Goal: Answer question/provide support: Share knowledge or assist other users

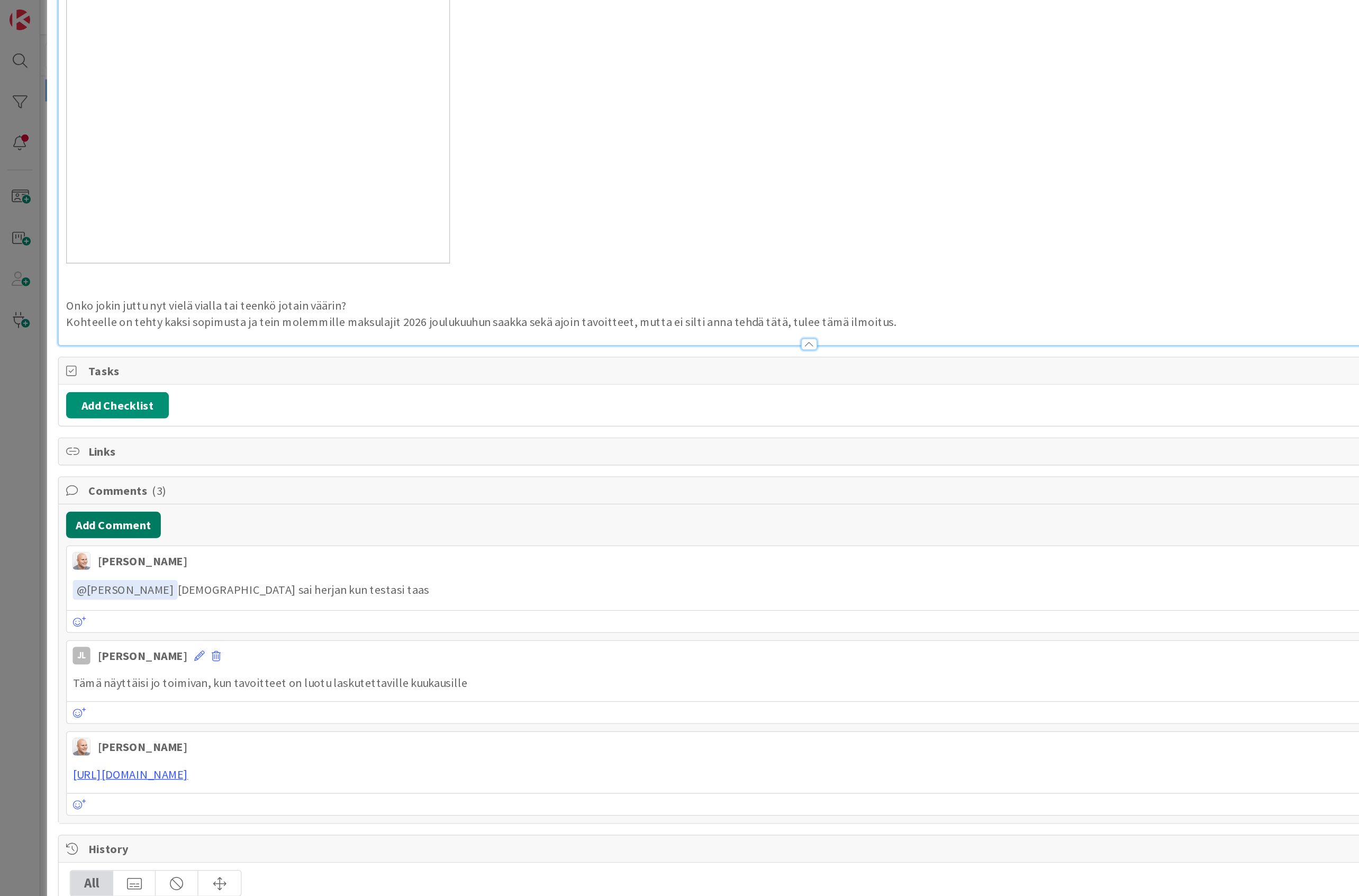
click at [98, 370] on button "Add Comment" at bounding box center [81, 378] width 68 height 19
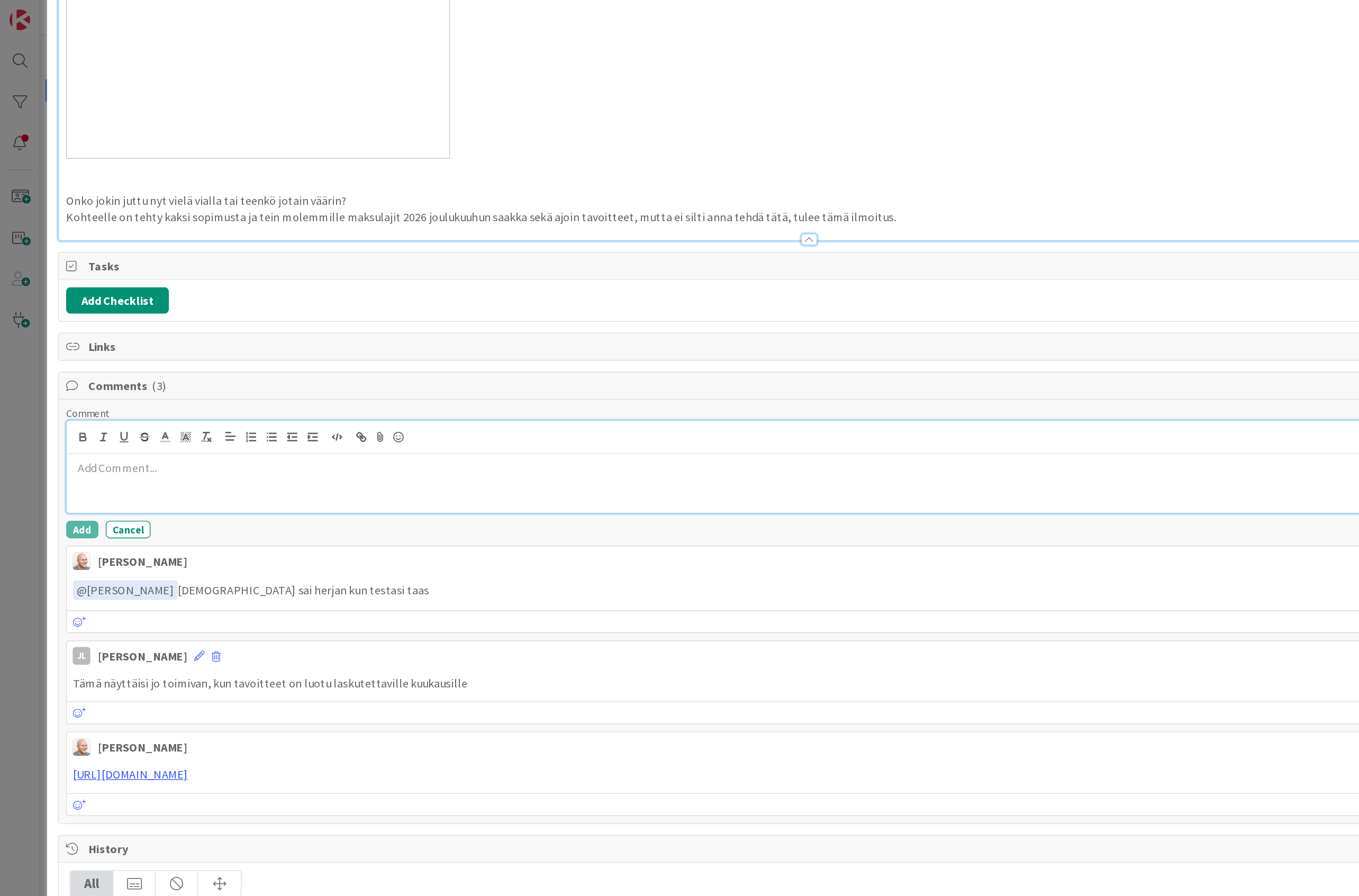
click at [120, 369] on div at bounding box center [583, 348] width 1069 height 42
click at [152, 344] on p "Näyttäisi, että tuo maksulaji on voimassa 2025" at bounding box center [583, 337] width 1061 height 12
click at [112, 344] on p "Näyttäisi, että tuo maksulaji on voimassa 2025" at bounding box center [583, 337] width 1061 height 12
click at [119, 344] on p "Näyttäisi, että tuo maksulaji on voimassa 2025" at bounding box center [583, 337] width 1061 height 12
drag, startPoint x: 256, startPoint y: 400, endPoint x: 135, endPoint y: 400, distance: 121.0
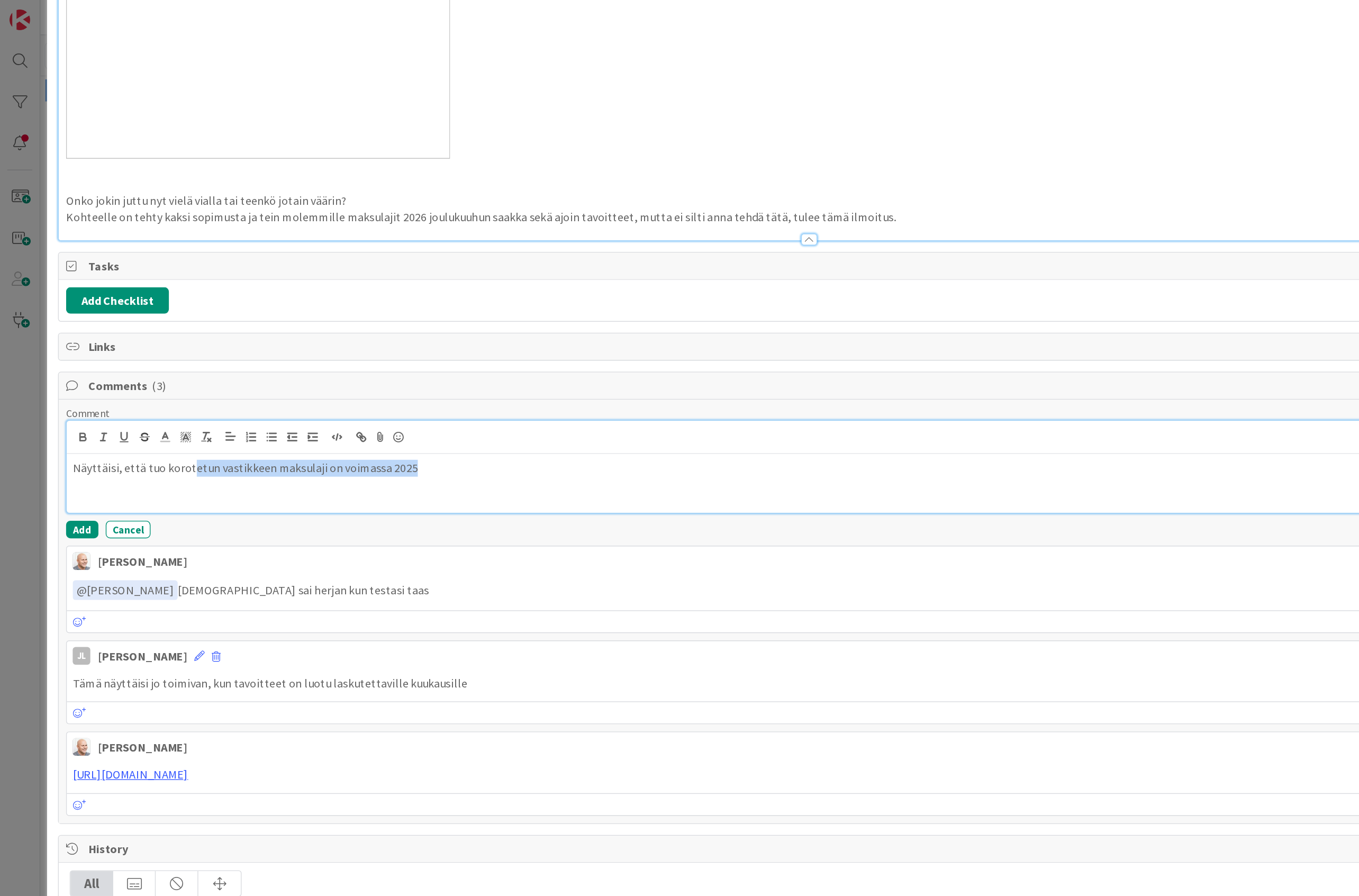
click at [135, 369] on div "Näyttäisi, että tuo korotetun vastikkeen maksulaji on voimassa 2025" at bounding box center [583, 348] width 1069 height 42
click at [202, 369] on div "Näyttäisi, että tuo korotettu liiketilan vuokra on voimassa 21.12.2026 asti ja …" at bounding box center [583, 348] width 1069 height 42
click at [607, 344] on p "Näyttäisi, että tuo korotettu liiketilan vuokra on voimassa 21.12.2026 asti ja …" at bounding box center [583, 337] width 1061 height 12
drag, startPoint x: 607, startPoint y: 411, endPoint x: 330, endPoint y: 402, distance: 277.1
click at [330, 369] on div "Näyttäisi, että tuo korotettu liiketilan vuokra on voimassa 21.12.2026 asti ja …" at bounding box center [583, 348] width 1069 height 42
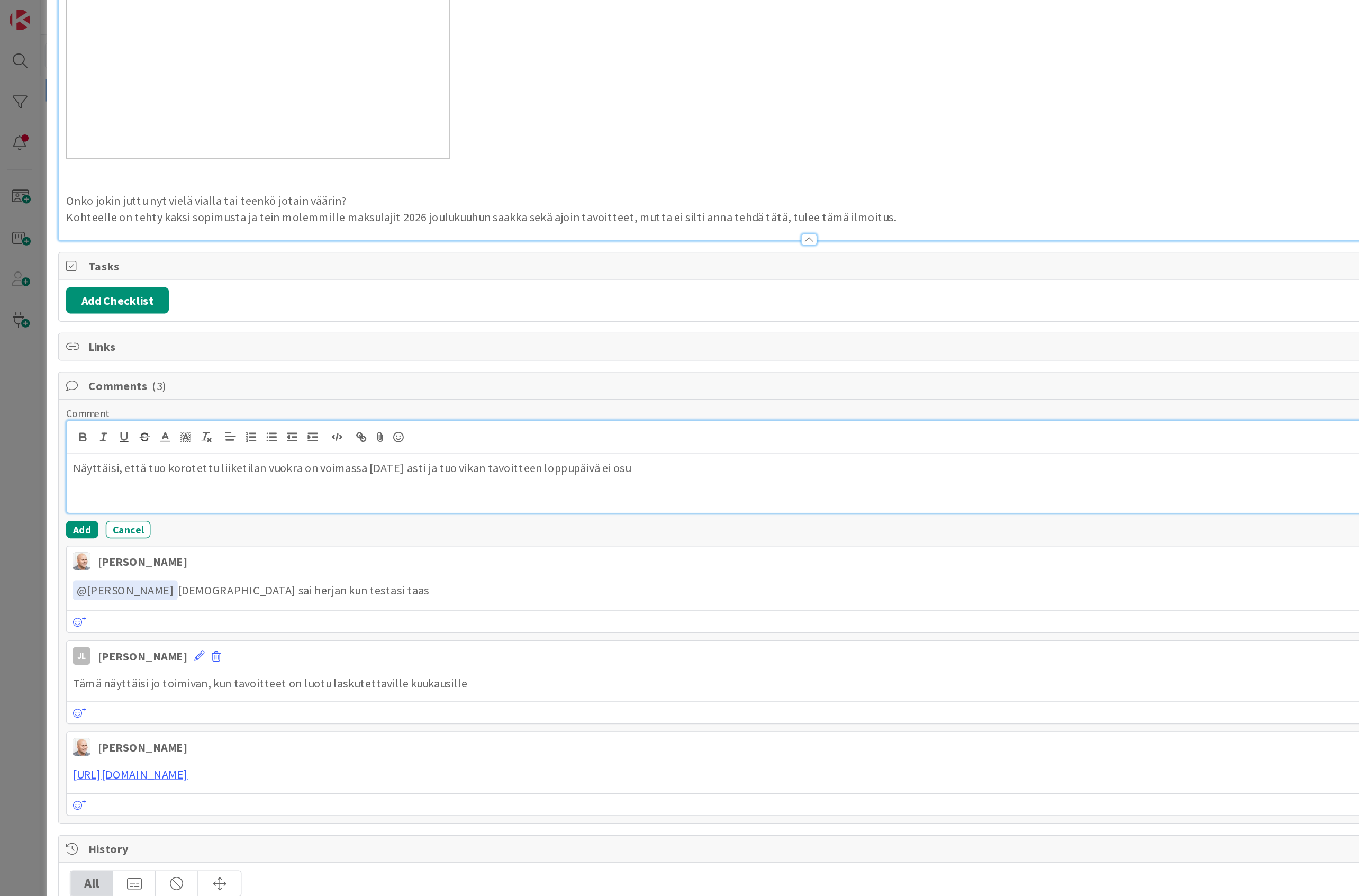
click at [331, 344] on p "Näyttäisi, että tuo korotettu liiketilan vuokra on voimassa 21.12.2026 asti ja …" at bounding box center [583, 337] width 1061 height 12
click at [415, 344] on p "Näyttäisi, että tuo korotettu liiketilan vuokra on voimassa 21.12.2026 asti ja …" at bounding box center [583, 337] width 1061 height 12
click at [424, 344] on p "Näyttäisi, että tuo korotettu liiketilan vuokra on voimassa 21.12.2026 asti ja …" at bounding box center [583, 337] width 1061 height 12
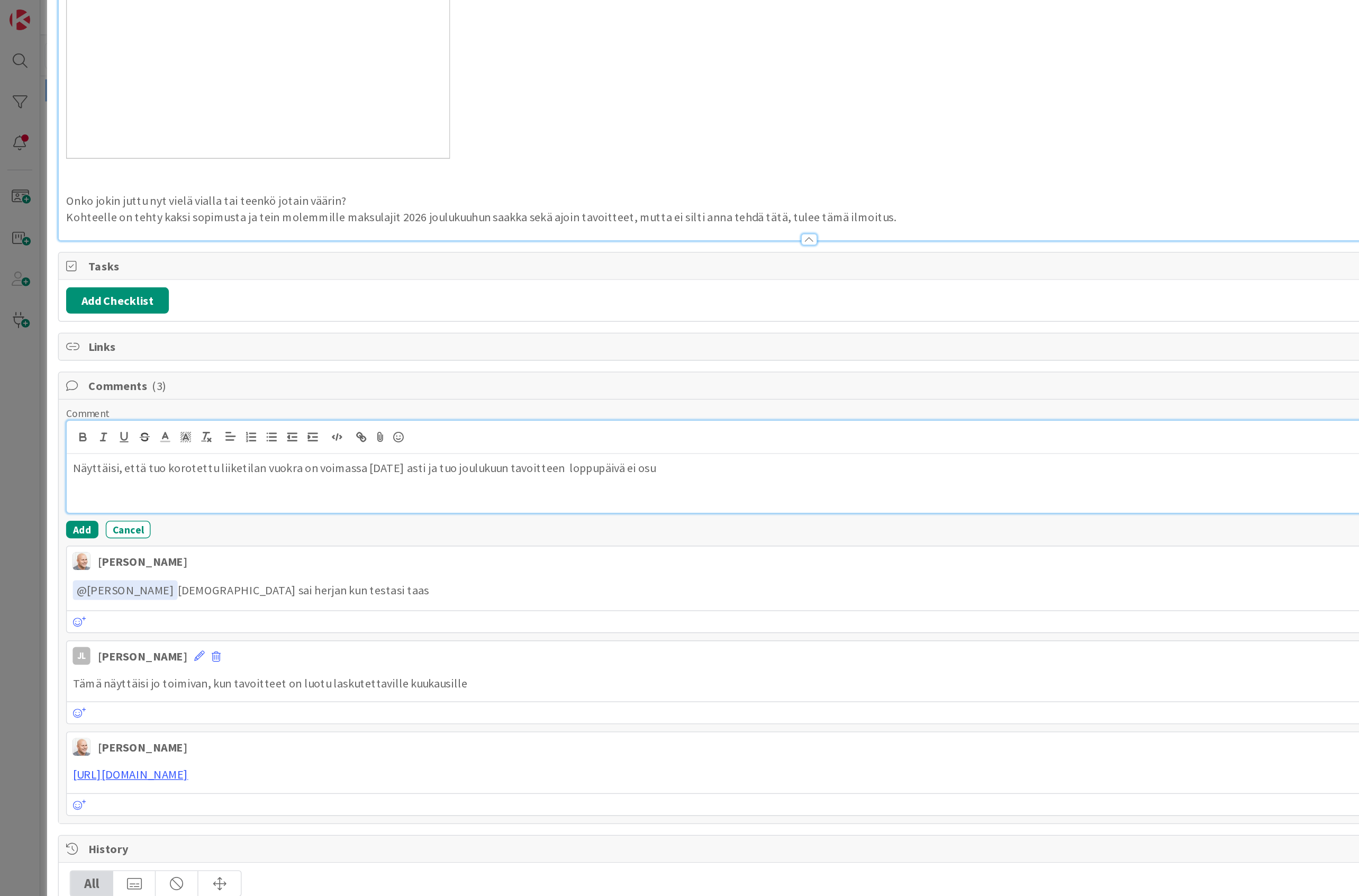
click at [491, 344] on p "Näyttäisi, että tuo korotettu liiketilan vuokra on voimassa 21.12.2026 asti ja …" at bounding box center [583, 337] width 1061 height 12
click at [210, 344] on p "Näyttäisi, että tuo korotettu liiketilan vuokra on voimassa 21.12.2026 asti ja …" at bounding box center [583, 337] width 1061 height 12
click at [445, 344] on p "Näyttäisi, että tuo korotettu liiketilan vuokra maksulaji on voimassa 21.12.202…" at bounding box center [583, 337] width 1061 height 12
drag, startPoint x: 582, startPoint y: 409, endPoint x: 488, endPoint y: 404, distance: 94.1
click at [546, 344] on p "Näyttäisi, että tuo korotettu liiketilan vuokra maksulaji on voimassa 21.12.202…" at bounding box center [583, 337] width 1061 height 12
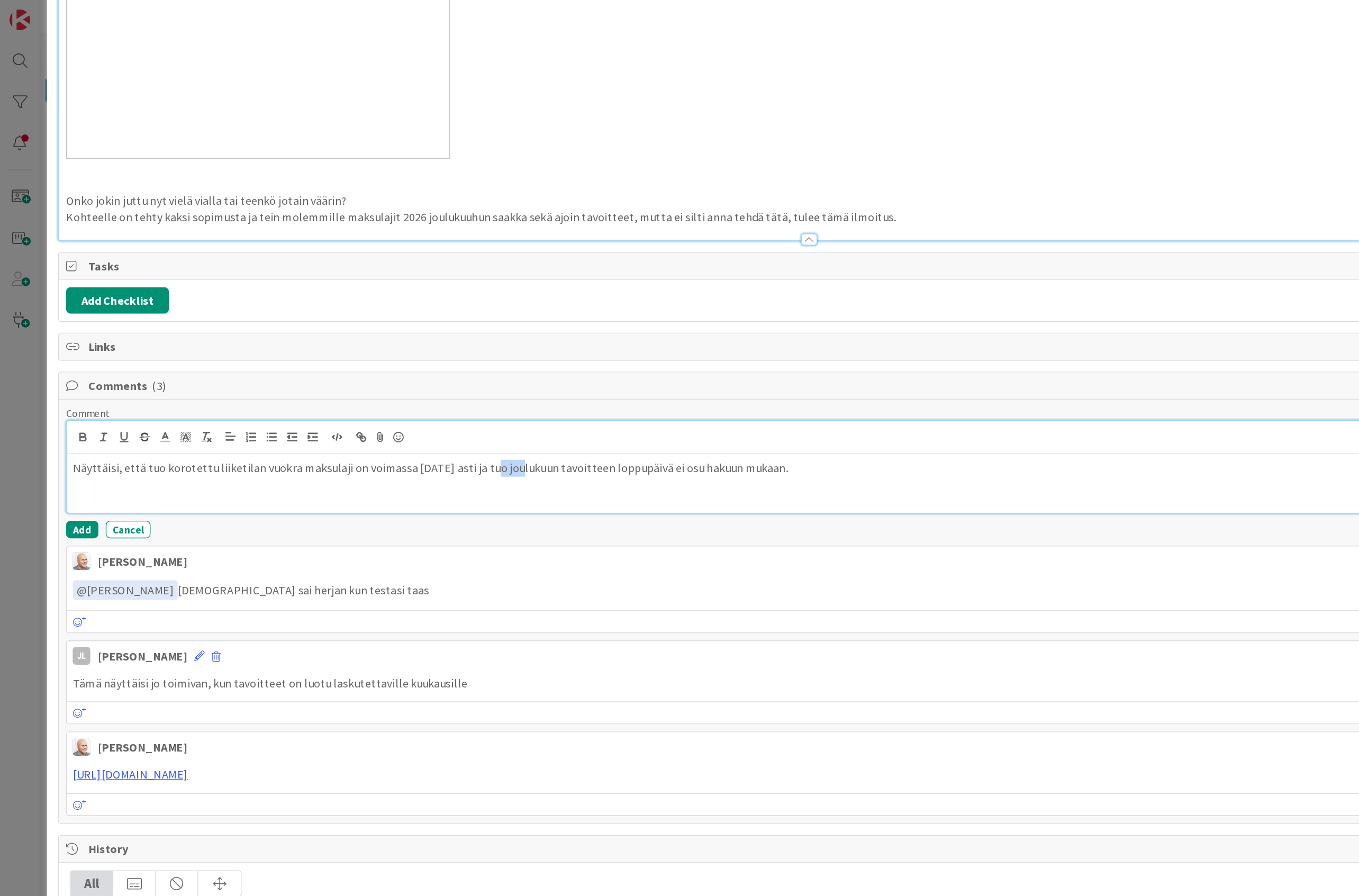
drag, startPoint x: 365, startPoint y: 408, endPoint x: 346, endPoint y: 409, distance: 19.0
click at [346, 344] on p "Näyttäisi, että tuo korotettu liiketilan vuokra maksulaji on voimassa 21.12.202…" at bounding box center [583, 337] width 1061 height 12
click at [378, 344] on p "Näyttäisi, että tuo korotettu liiketilan vuokra maksulaji on voimassa 21.12.202…" at bounding box center [583, 337] width 1061 height 12
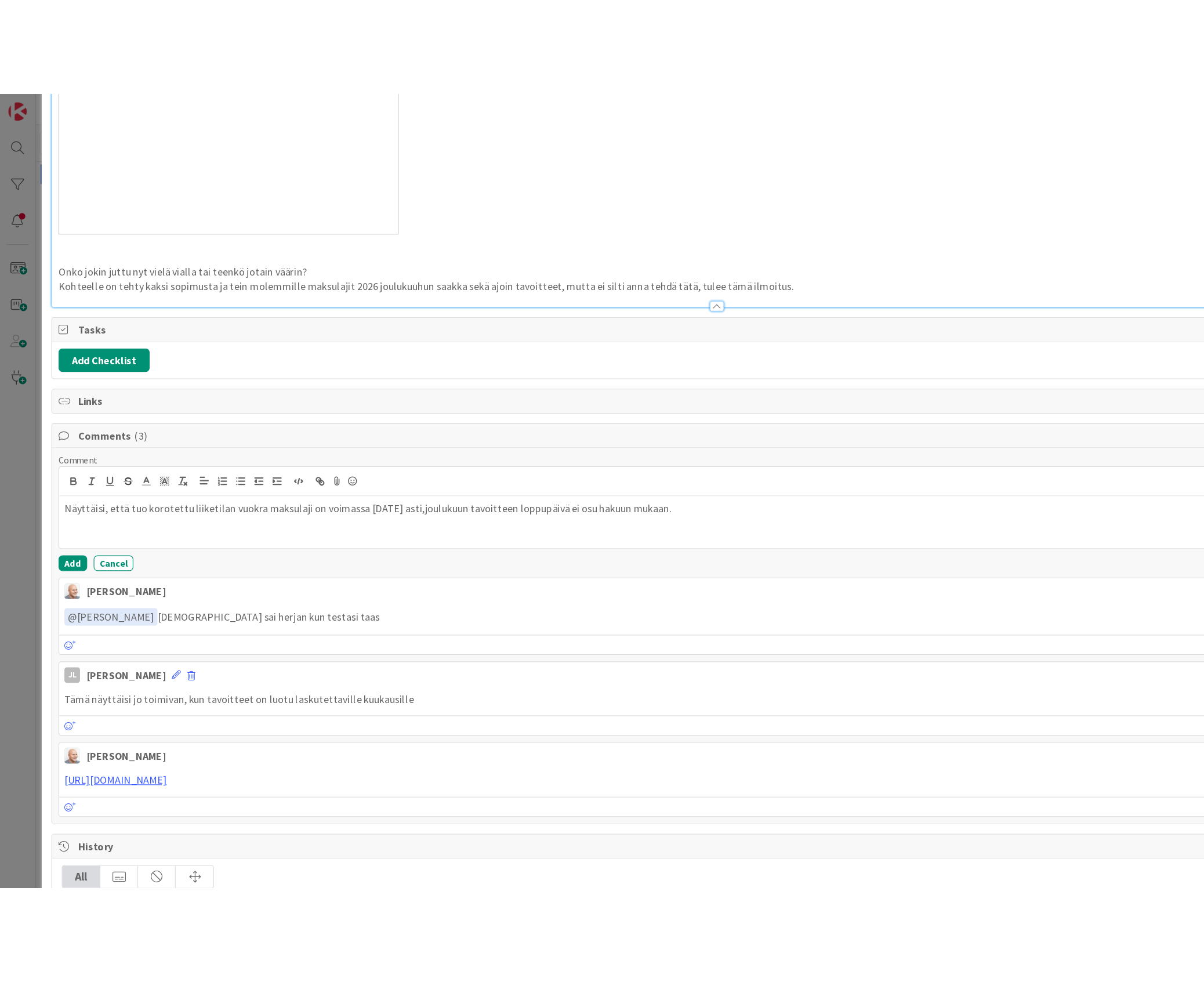
scroll to position [1576, 0]
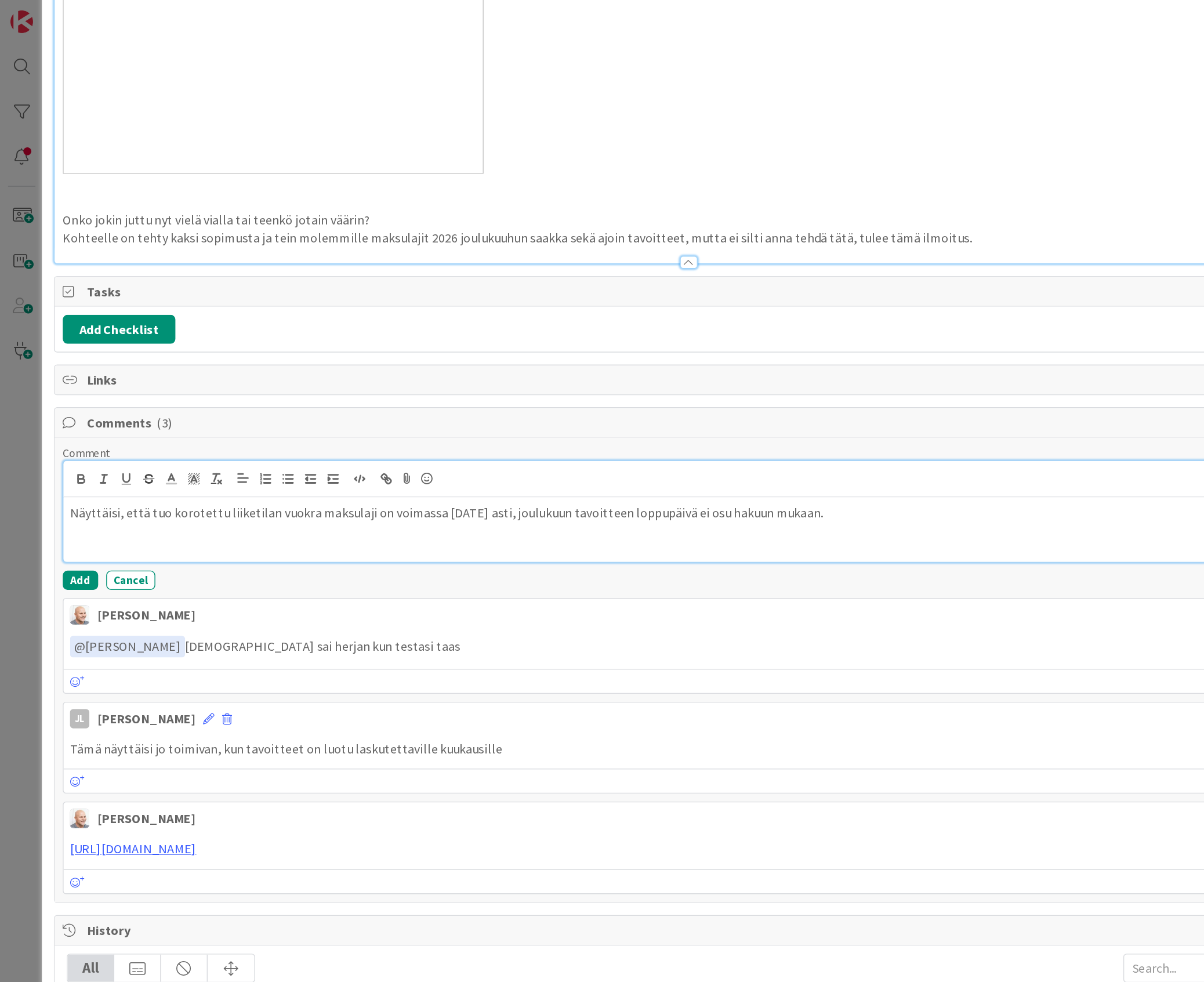
click at [375, 377] on p "Näyttäisi, että tuo korotettu liiketilan vuokra maksulaji on voimassa 21.12.202…" at bounding box center [496, 369] width 891 height 13
drag, startPoint x: 380, startPoint y: 450, endPoint x: 650, endPoint y: 451, distance: 270.0
click at [650, 377] on p "Näyttäisi, että tuo korotettu liiketilan vuokra maksulaji on voimassa 21.12.202…" at bounding box center [496, 369] width 891 height 13
click at [661, 377] on p "Näyttäisi, että tuo korotettu liiketilan vuokra maksulaji on voimassa 21.12.202…" at bounding box center [496, 369] width 891 height 13
drag, startPoint x: 380, startPoint y: 450, endPoint x: 671, endPoint y: 450, distance: 291.0
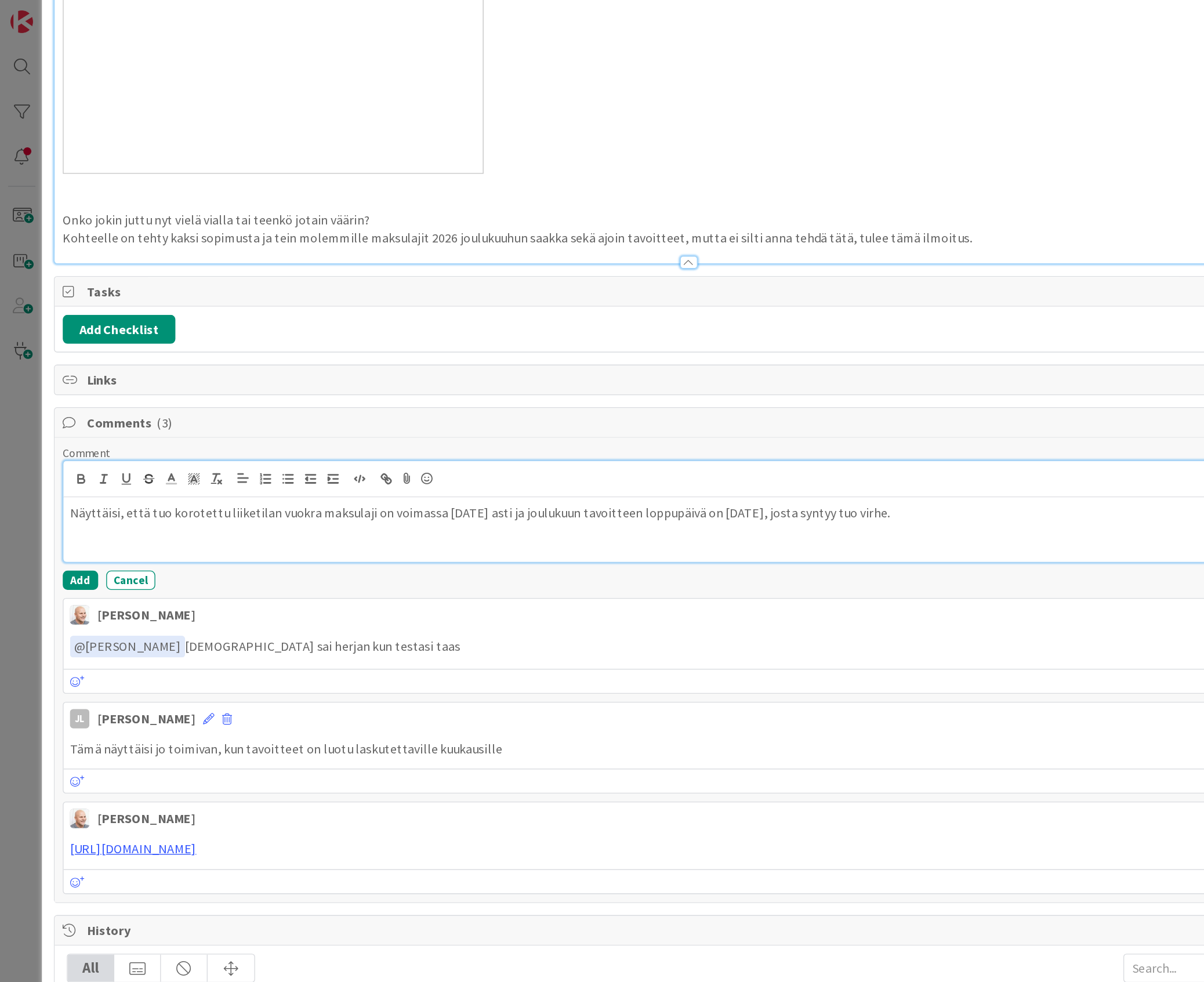
click at [671, 377] on p "Näyttäisi, että tuo korotettu liiketilan vuokra maksulaji on voimassa 21.12.202…" at bounding box center [496, 369] width 891 height 13
click at [661, 377] on p "Näyttäisi, että tuo korotettu liiketilan vuokra maksulaji on voimassa 21.12.202…" at bounding box center [496, 369] width 891 height 13
drag, startPoint x: 658, startPoint y: 448, endPoint x: 564, endPoint y: 444, distance: 94.1
click at [564, 377] on p "Näyttäisi, että tuo korotettu liiketilan vuokra maksulaji on voimassa 21.12.202…" at bounding box center [496, 369] width 891 height 13
click at [672, 377] on p "Näyttäisi, että tuo korotettu liiketilan vuokra maksulaji on voimassa 21.12.202…" at bounding box center [496, 369] width 891 height 13
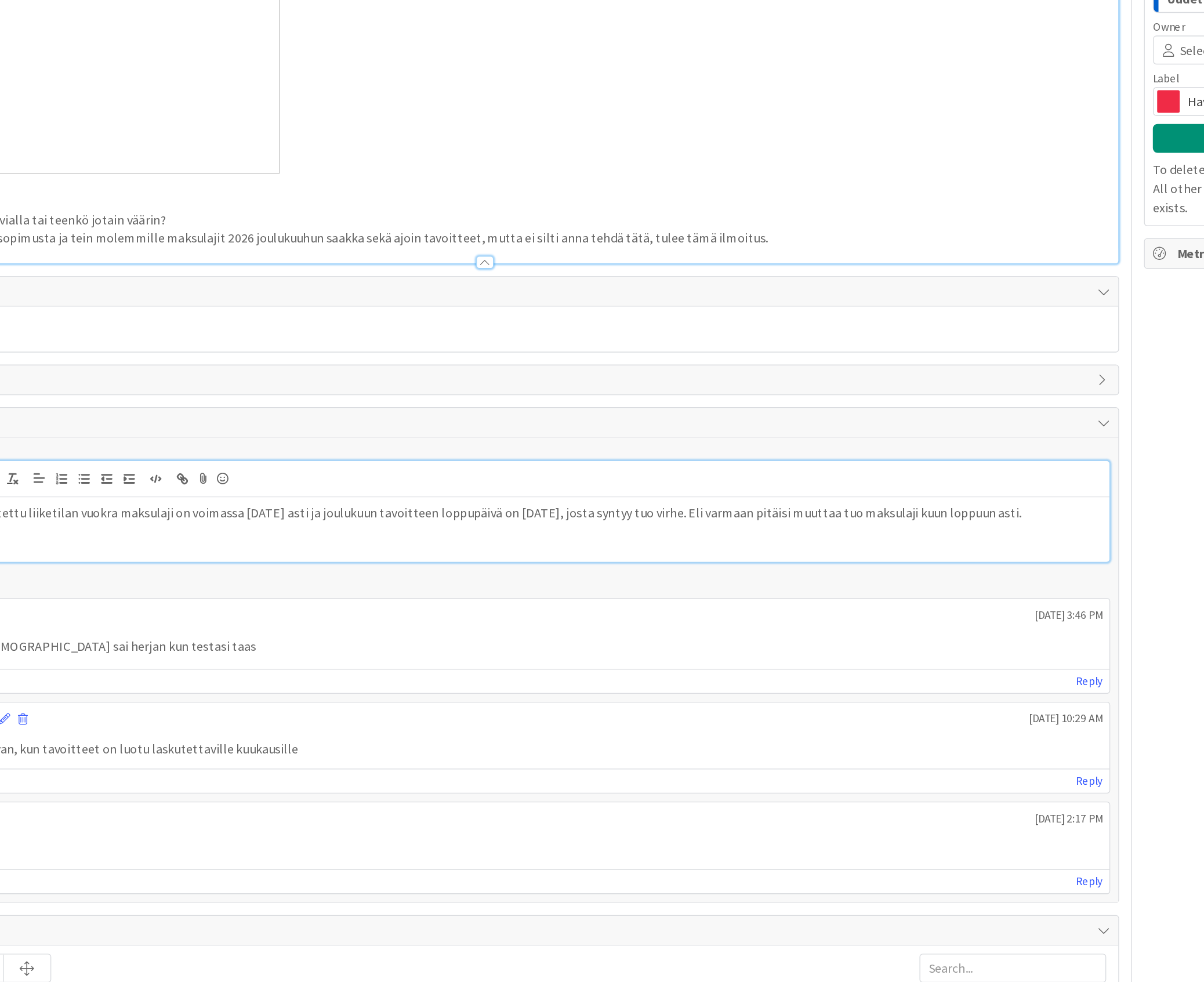
scroll to position [0, 0]
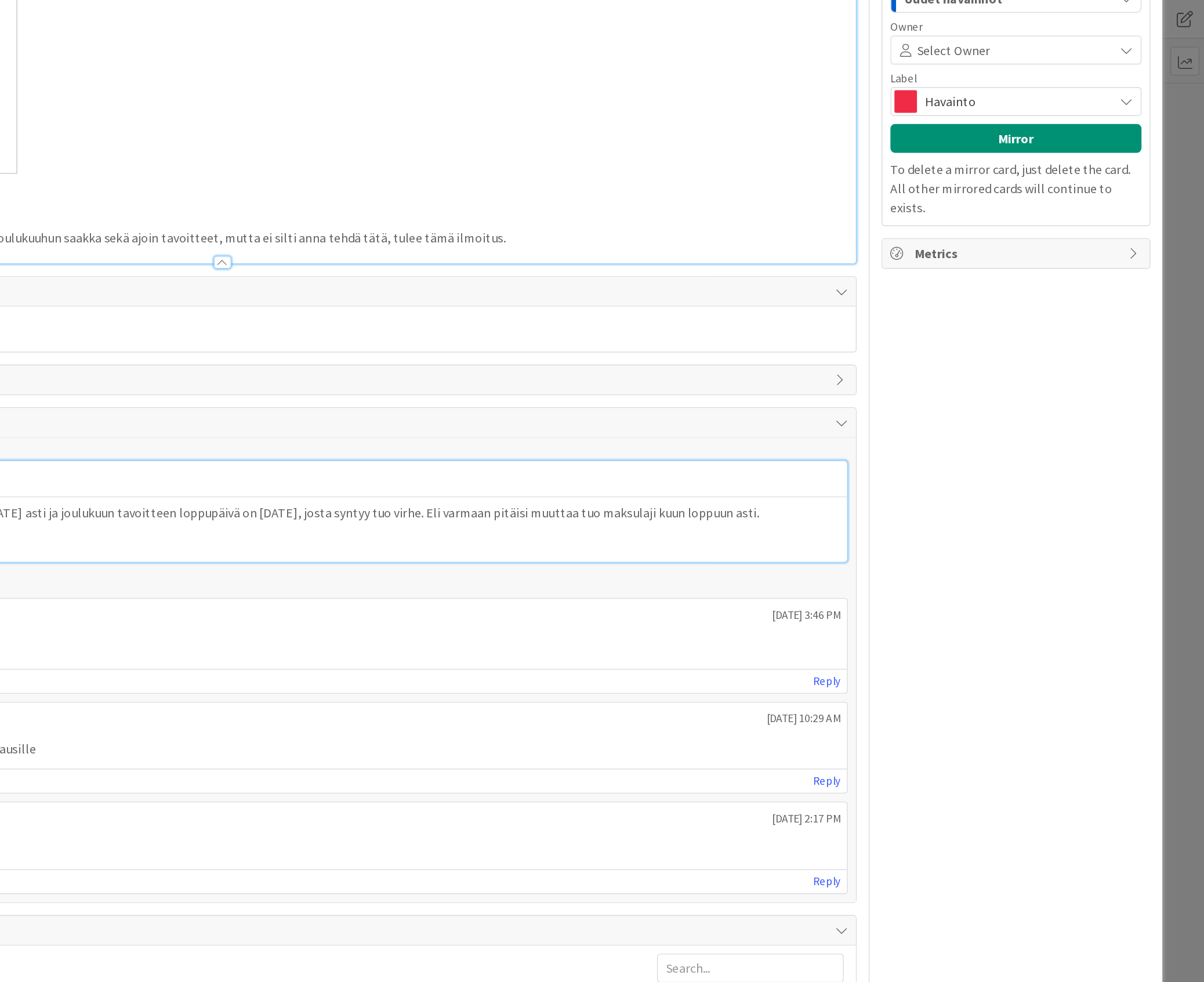
drag, startPoint x: 774, startPoint y: 447, endPoint x: 906, endPoint y: 454, distance: 132.2
click at [906, 377] on p "Näyttäisi, että tuo korotettu liiketilan vuokra maksulaji on voimassa 21.12.202…" at bounding box center [496, 369] width 891 height 13
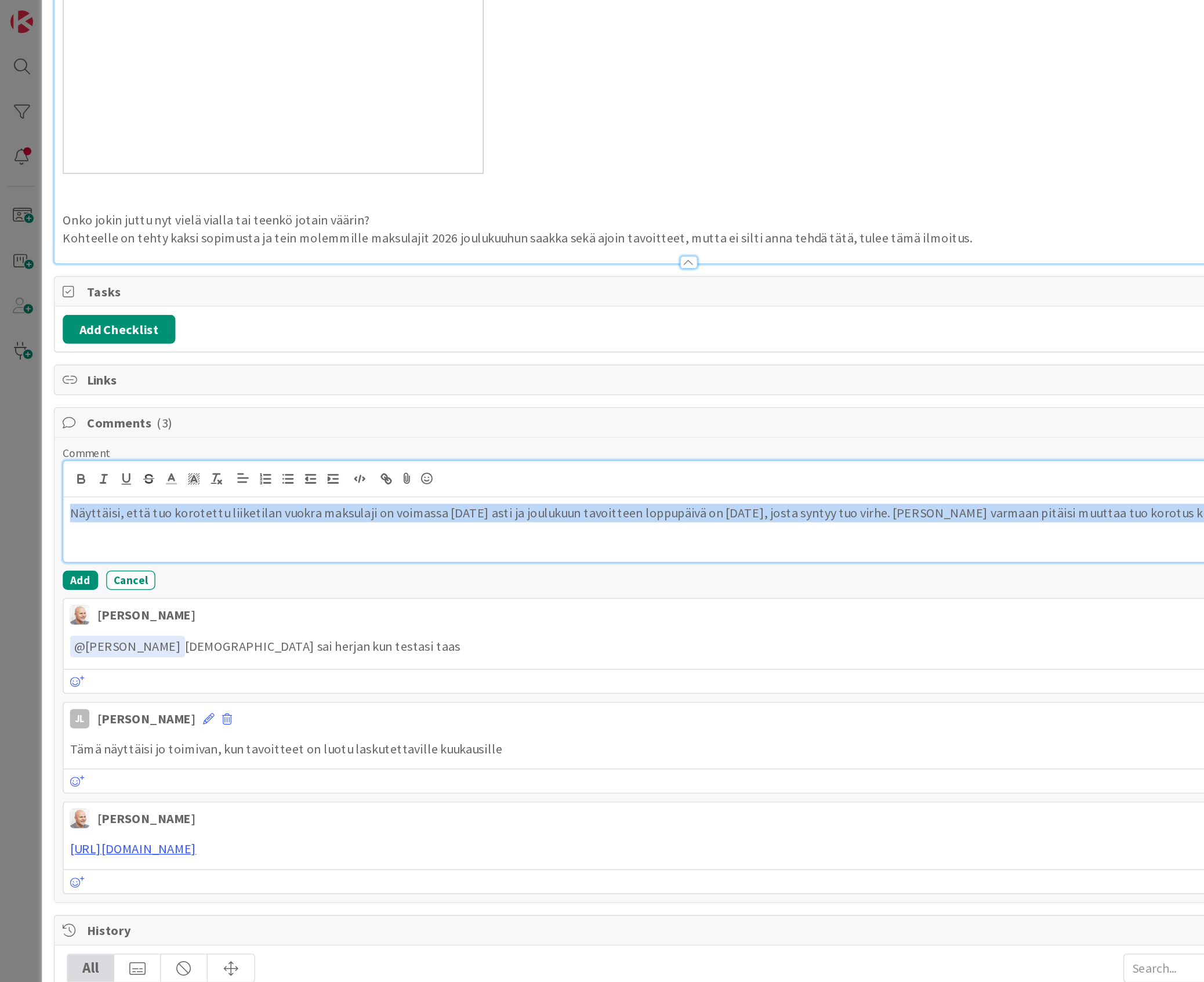
drag, startPoint x: 897, startPoint y: 450, endPoint x: -162, endPoint y: 430, distance: 1059.2
click at [0, 430] on html "JL Kehitys Havainnot Suunnittelu Kehitys Havainnot Suunnittelu Kanban Kenno - H…" at bounding box center [602, 491] width 1204 height 982
click at [65, 405] on div "Näyttäisi, että tuo korotettu liiketilan vuokra maksulaji on voimassa 21.12.202…" at bounding box center [496, 381] width 901 height 46
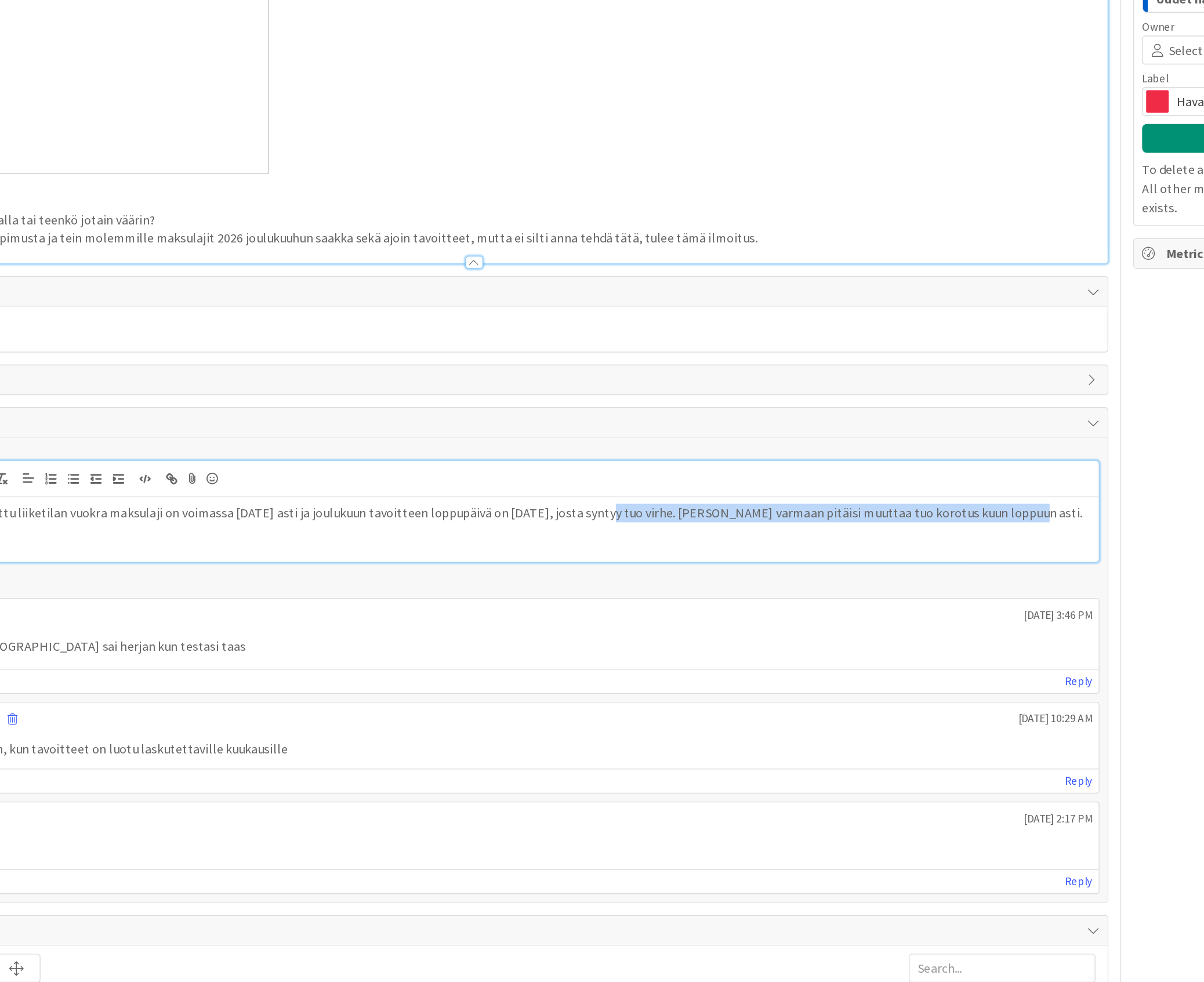
drag, startPoint x: 647, startPoint y: 466, endPoint x: 862, endPoint y: 467, distance: 215.0
click at [862, 405] on div "Näyttäisi, että tuo korotettu liiketilan vuokra maksulaji on voimassa 21.12.202…" at bounding box center [496, 381] width 901 height 46
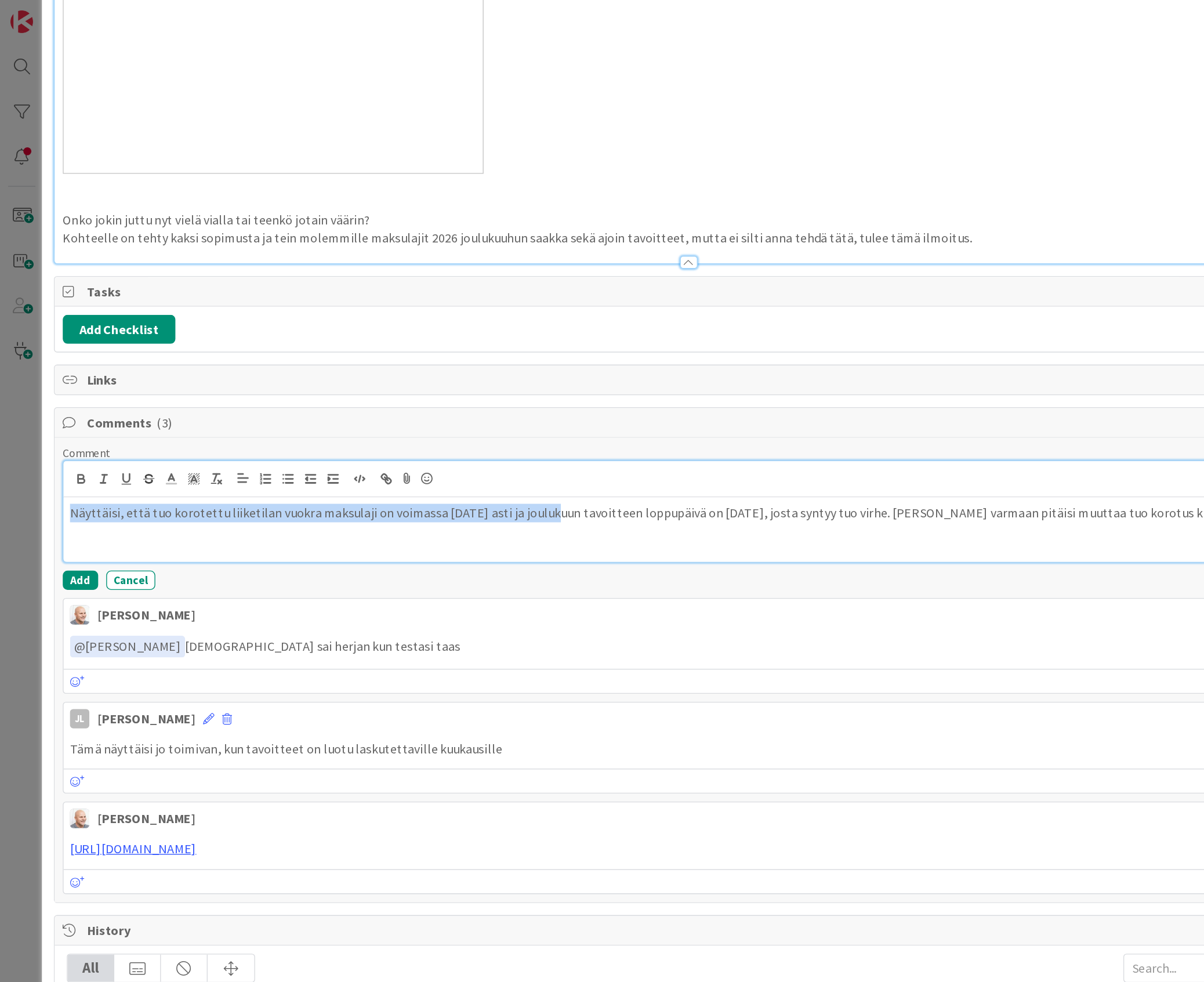
drag, startPoint x: 359, startPoint y: 470, endPoint x: -91, endPoint y: 458, distance: 450.2
click at [0, 458] on html "JL Kehitys Havainnot Suunnittelu Kehitys Havainnot Suunnittelu Kanban Kenno - H…" at bounding box center [602, 491] width 1204 height 982
click at [54, 425] on button "Add" at bounding box center [58, 418] width 25 height 14
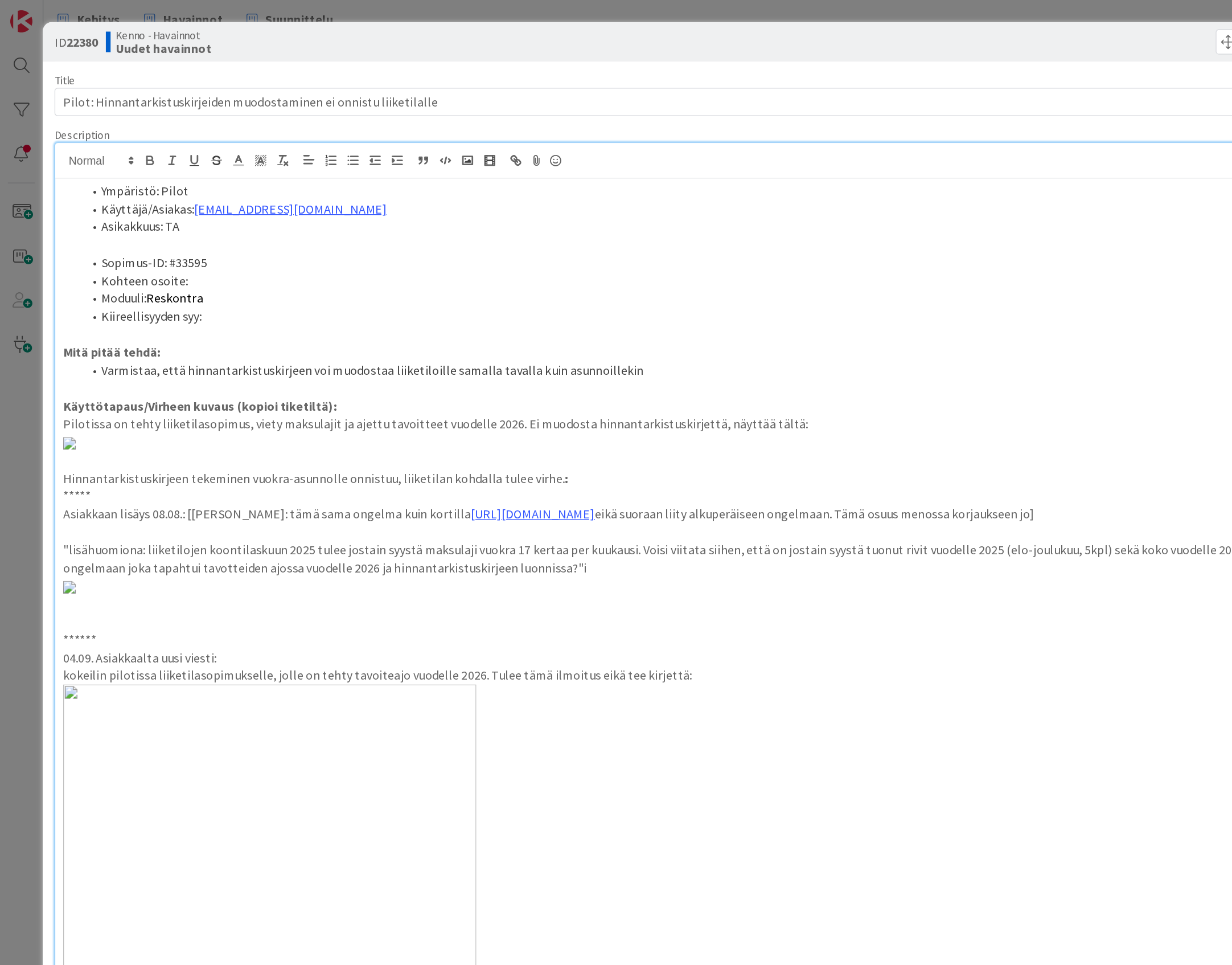
click at [13, 118] on div "ID 22380 Kenno - Havainnot Uudet havainnot Title 70 / 128 Pilot: Hinnantarkistu…" at bounding box center [616, 482] width 1232 height 965
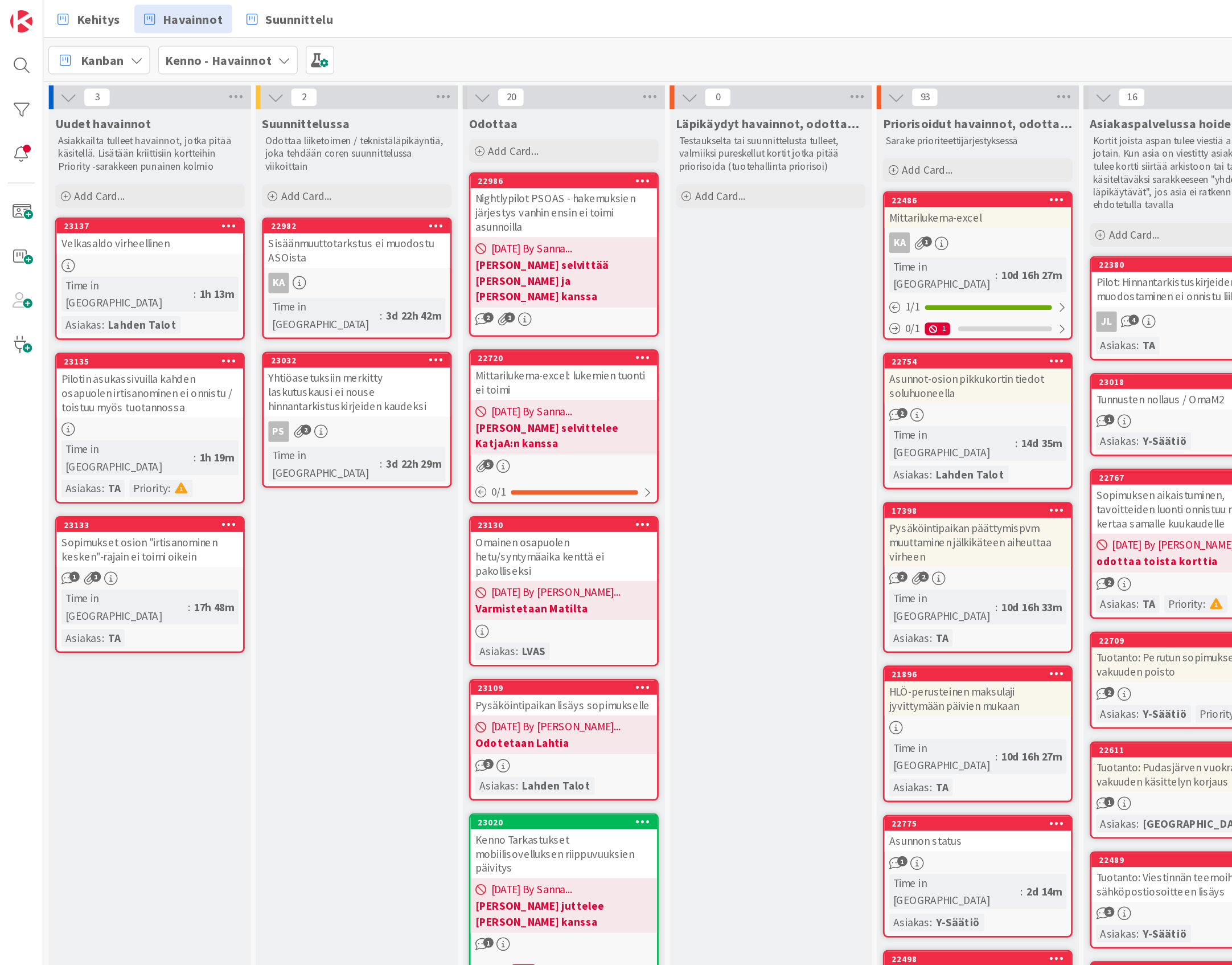
click at [840, 204] on div "Pilot: Hinnantarkistuskirjeiden muodostaminen ei onnistu liiketilalle" at bounding box center [854, 208] width 134 height 25
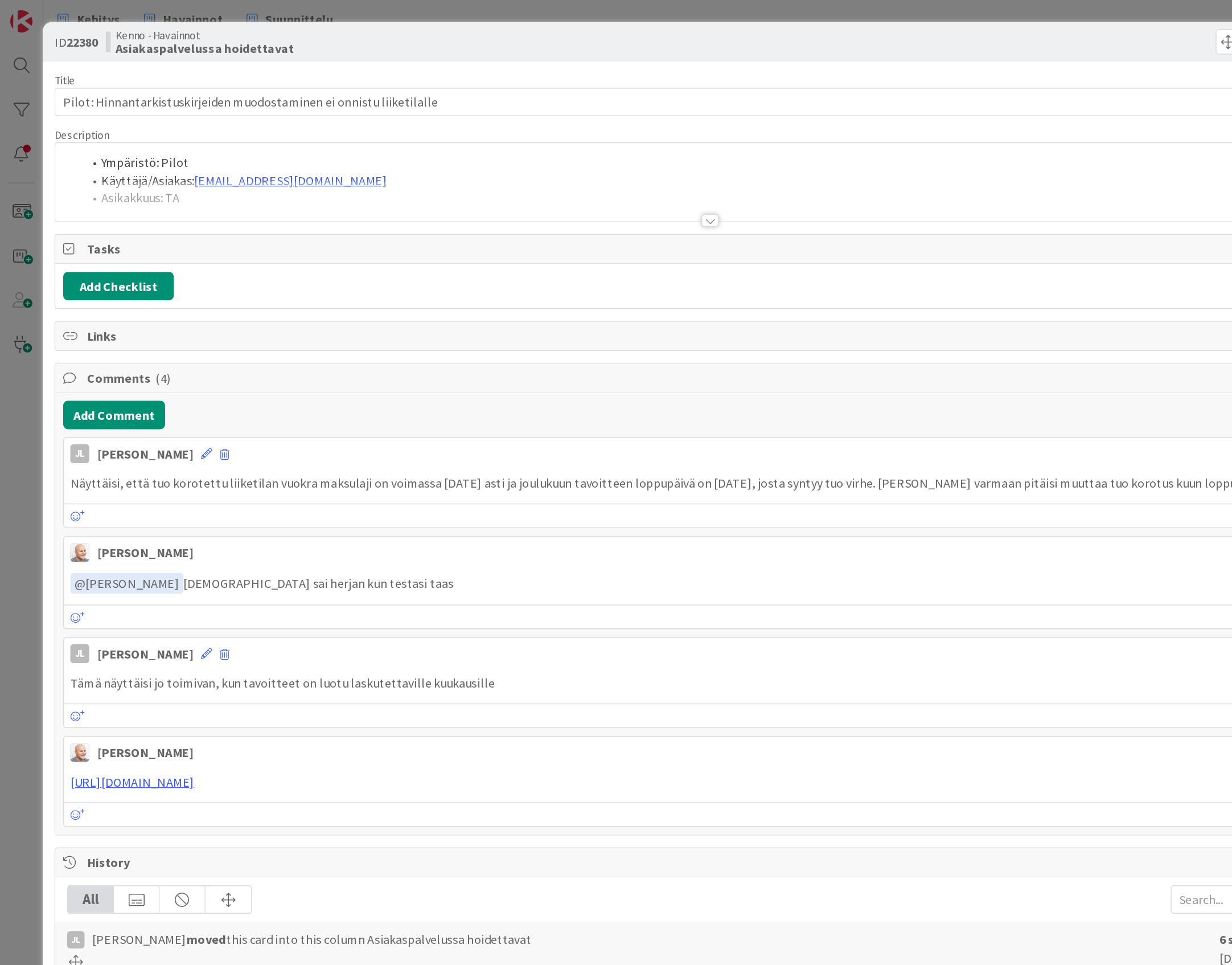
click at [304, 148] on div at bounding box center [512, 145] width 945 height 29
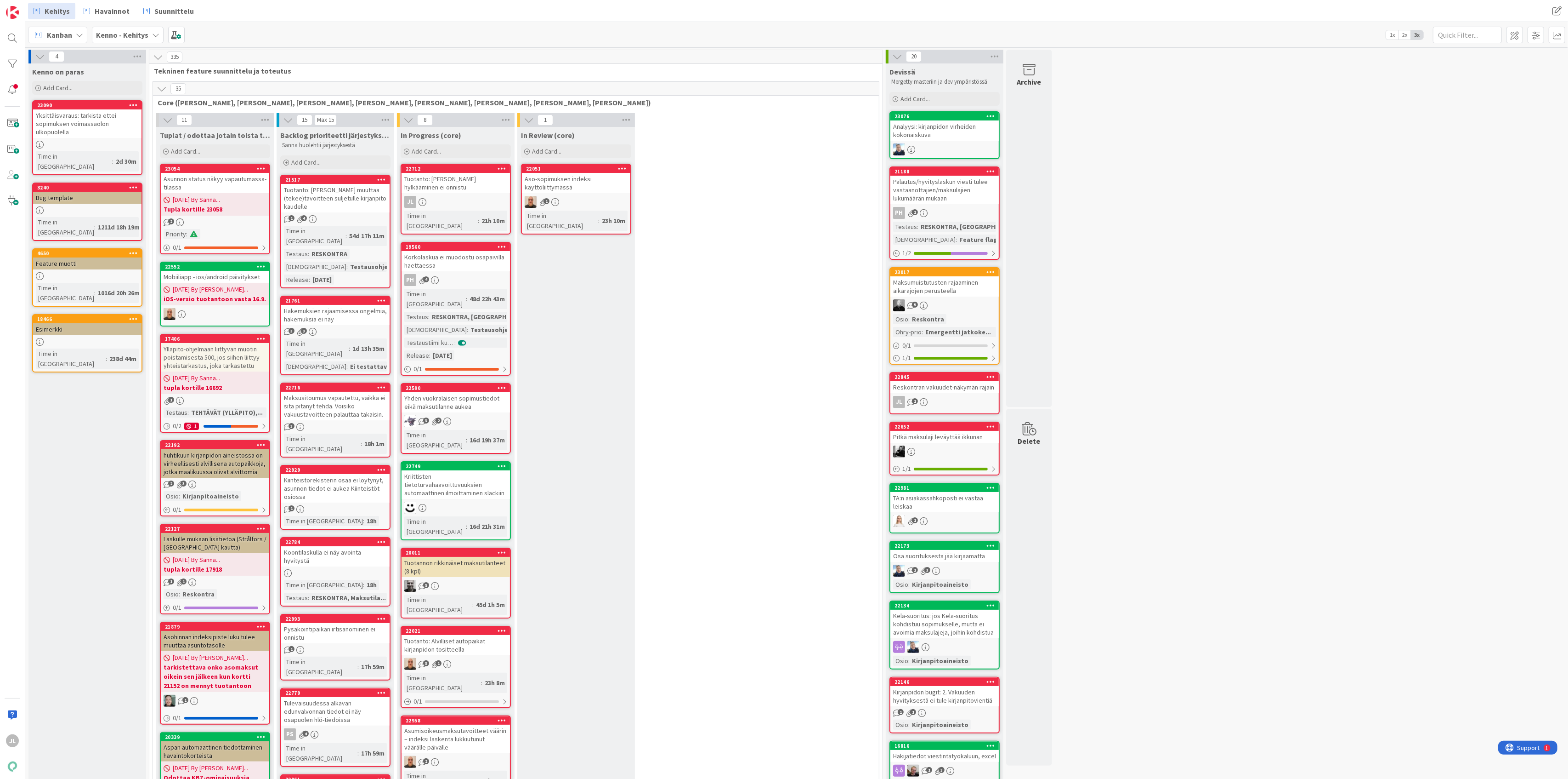
click at [469, 181] on div "Tuotanto: [PERSON_NAME] hylkääminen ei onnistu" at bounding box center [456, 183] width 108 height 20
select select "sql"
click at [453, 182] on div "Tuotanto: [PERSON_NAME] hylkääminen ei onnistu" at bounding box center [456, 183] width 108 height 20
select select "sql"
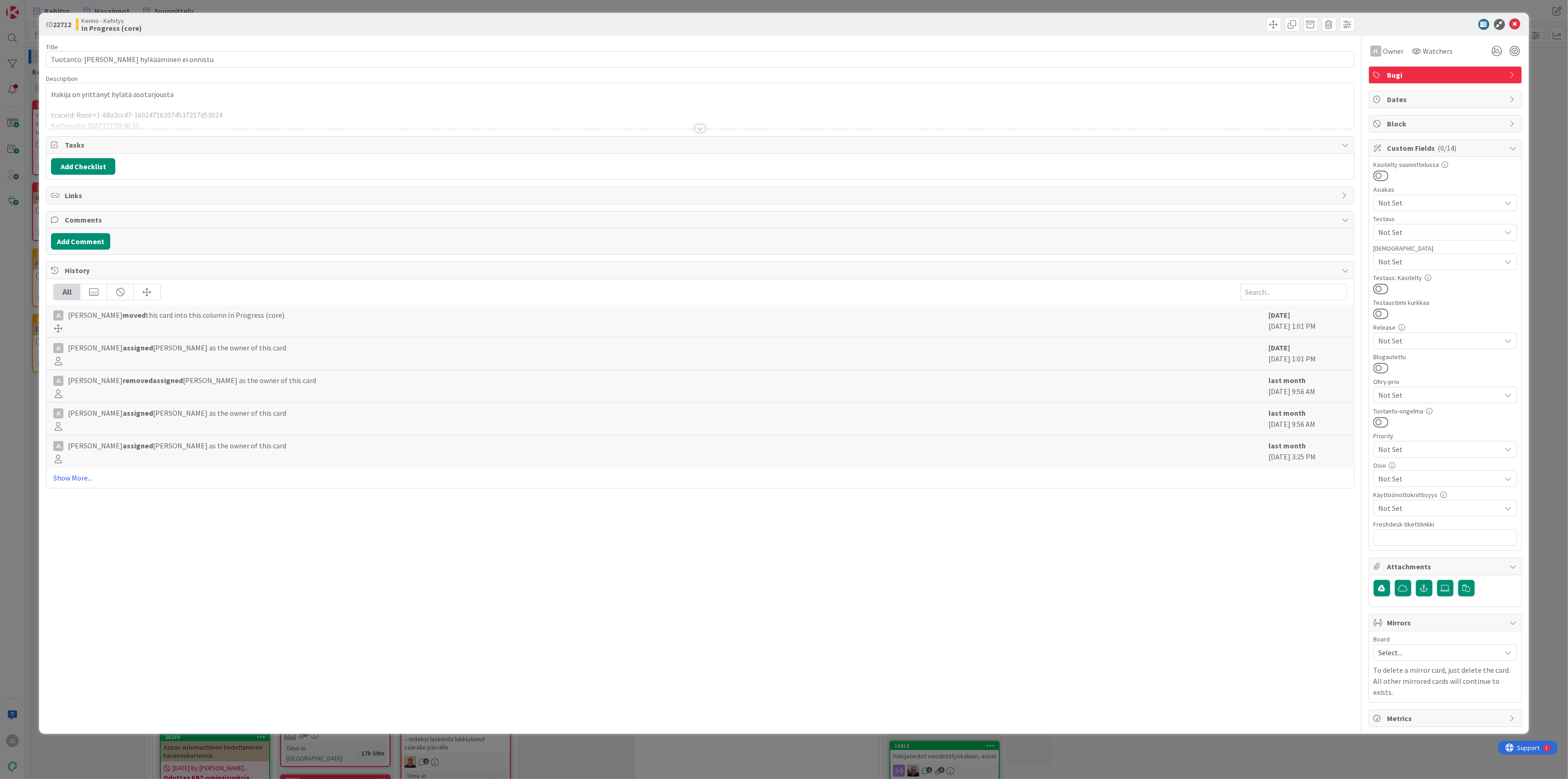
click at [332, 97] on div "[PERSON_NAME] on yrittänyt hylätä asotarjousta traceId: Root=1-68a2cc47-1602471…" at bounding box center [699, 106] width 1307 height 46
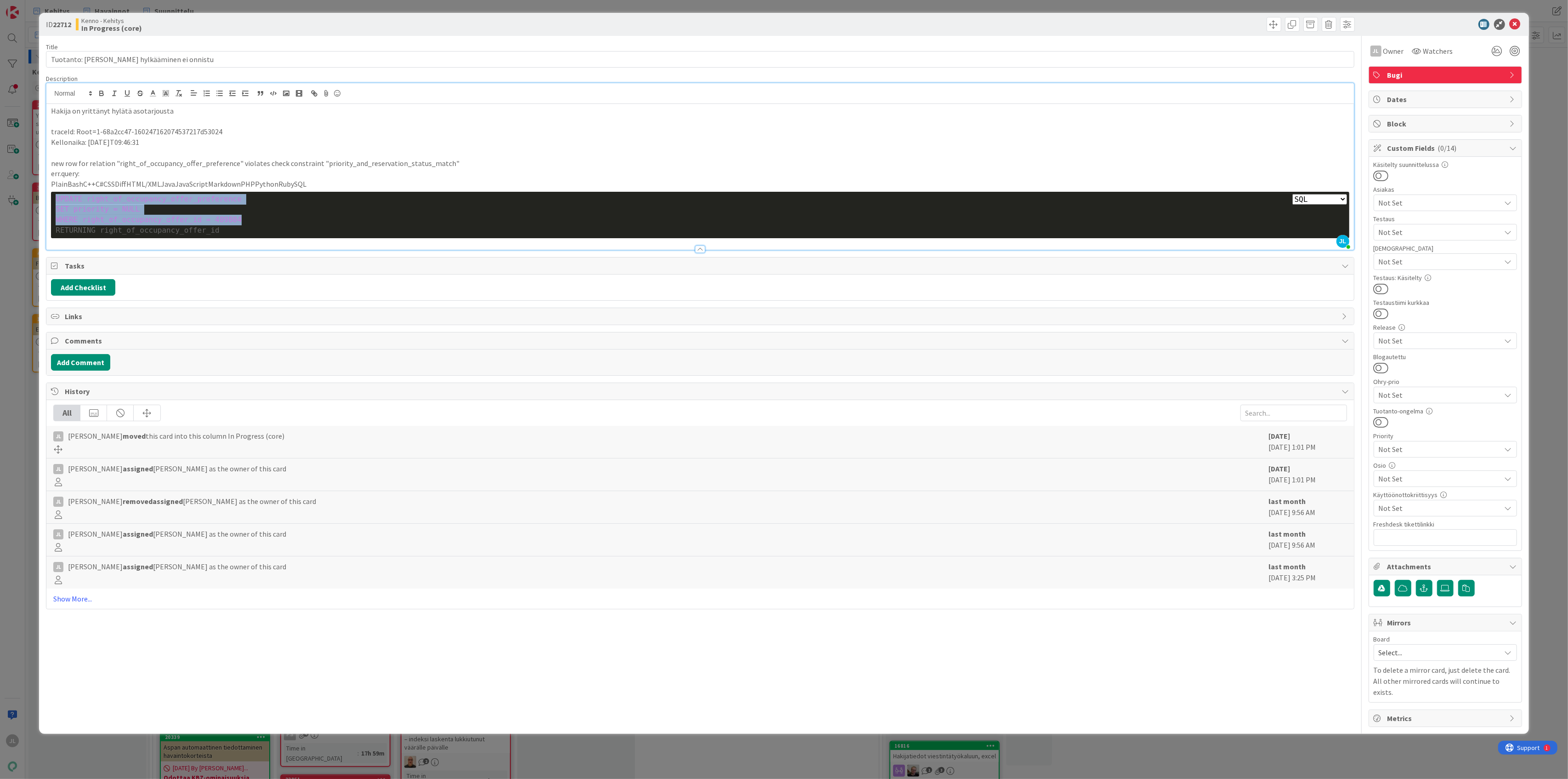
drag, startPoint x: 238, startPoint y: 216, endPoint x: 48, endPoint y: 197, distance: 190.9
click at [48, 197] on div "[PERSON_NAME] on yrittänyt hylätä asotarjousta traceId: Root=1-68a2cc47-1602471…" at bounding box center [699, 177] width 1307 height 146
click at [216, 237] on div "Plain Bash C++ C# CSS Diff HTML/XML Java JavaScript Markdown PHP Python Ruby SQ…" at bounding box center [700, 215] width 1298 height 46
drag, startPoint x: 198, startPoint y: 230, endPoint x: 54, endPoint y: 200, distance: 147.1
click at [54, 200] on div "Plain Bash C++ C# CSS Diff HTML/XML Java JavaScript Markdown PHP Python Ruby SQ…" at bounding box center [700, 215] width 1298 height 46
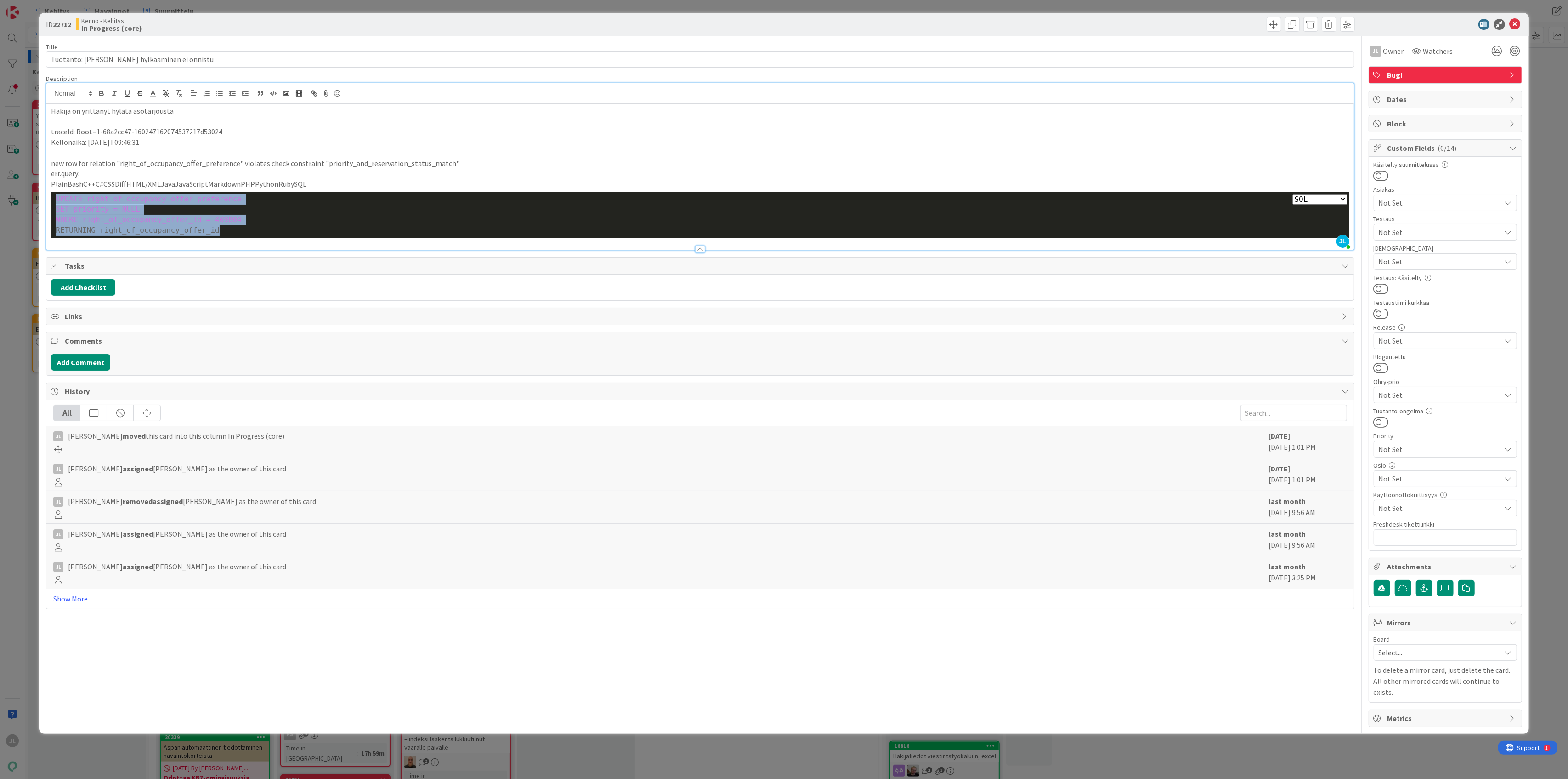
copy div "UPDATE right_of_occupancy_offer_preference SET priority = NULL WHERE right_of_o…"
click at [339, 177] on p "err.query:" at bounding box center [700, 173] width 1298 height 10
drag, startPoint x: 63, startPoint y: 608, endPoint x: 65, endPoint y: 602, distance: 6.3
click at [63, 608] on div "All [PERSON_NAME] moved this card into this column In Progress (core) [DATE] [D…" at bounding box center [699, 504] width 1307 height 209
click at [65, 602] on link "Show More..." at bounding box center [700, 599] width 1293 height 11
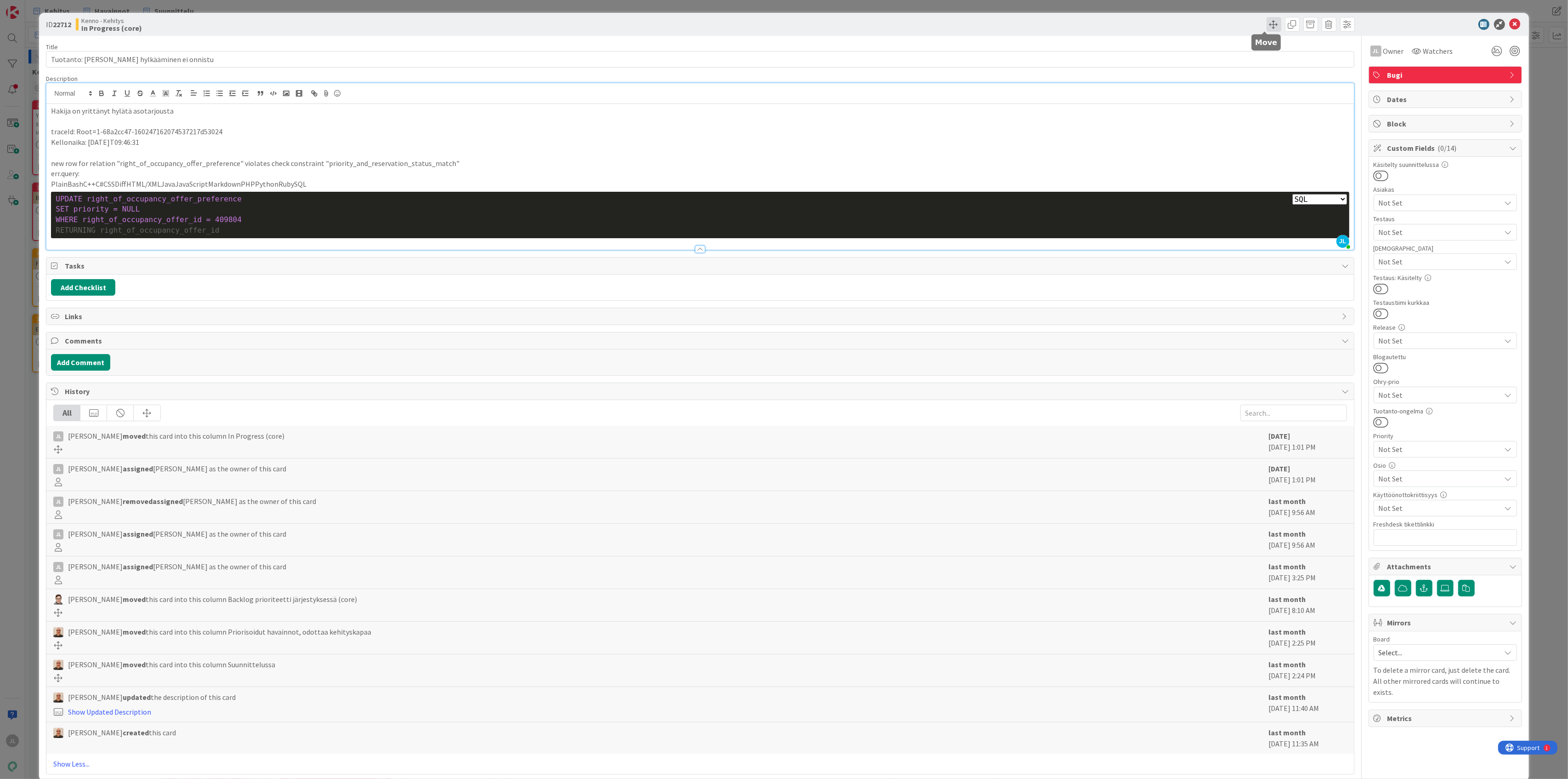
click at [1267, 29] on span at bounding box center [1274, 24] width 15 height 15
click at [1318, 70] on span "Kenno - Kehitys" at bounding box center [1335, 71] width 117 height 13
click at [1197, 35] on div "ID 22712 Kenno - Kehitys In Progress (core) Move Board Kenno - Kehitys Kenno - …" at bounding box center [783, 24] width 1489 height 23
click at [76, 359] on button "Add Comment" at bounding box center [80, 362] width 59 height 16
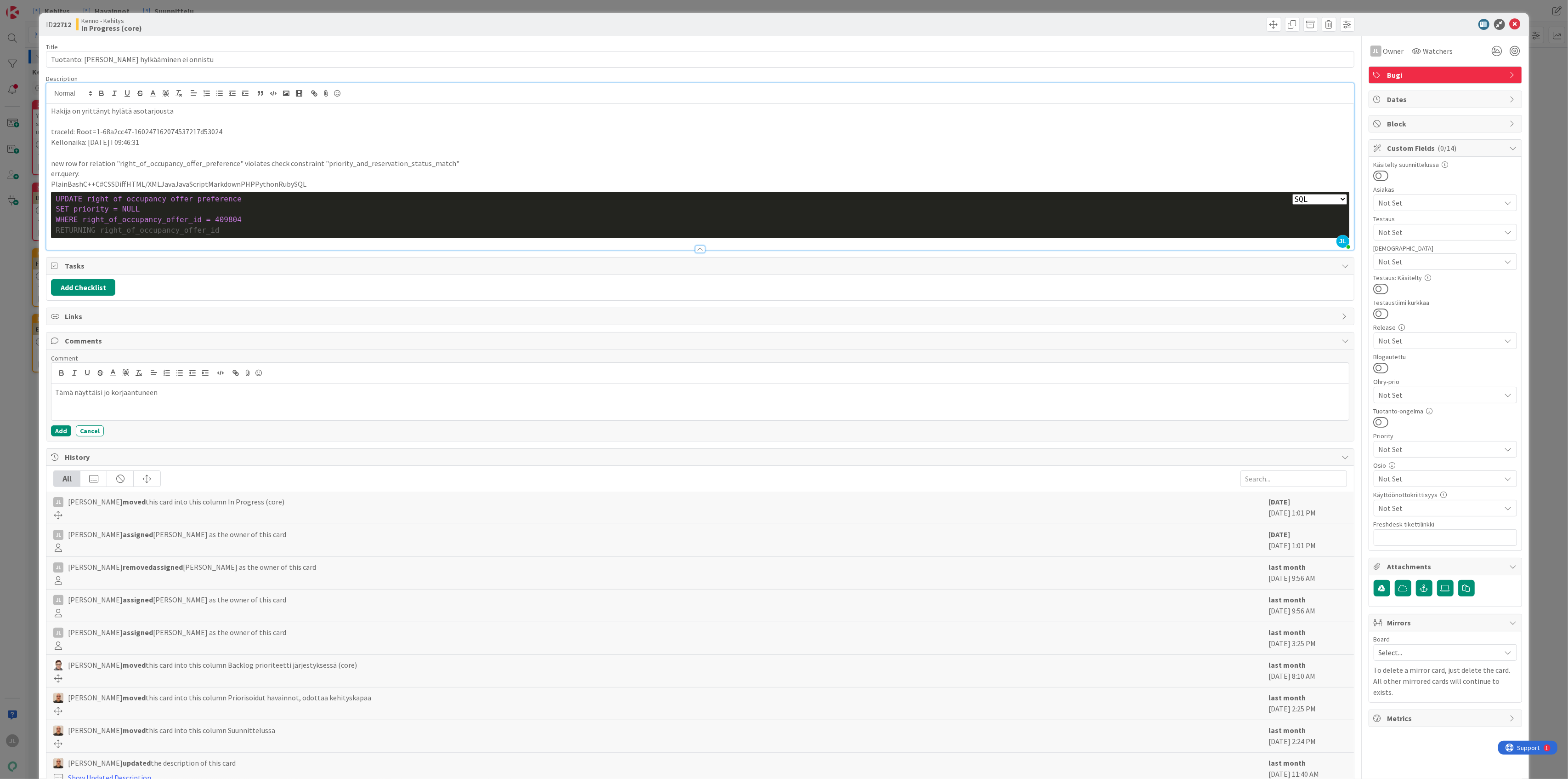
click at [359, 162] on p "new row for relation "right_of_occupancy_offer_preference" violates check const…" at bounding box center [700, 163] width 1298 height 10
copy p "priority_and_reservation_status_match"
click at [184, 395] on p "Tämä näyttäisi jo korjaantuneen" at bounding box center [700, 392] width 1290 height 10
drag, startPoint x: 211, startPoint y: 414, endPoint x: 120, endPoint y: 413, distance: 91.0
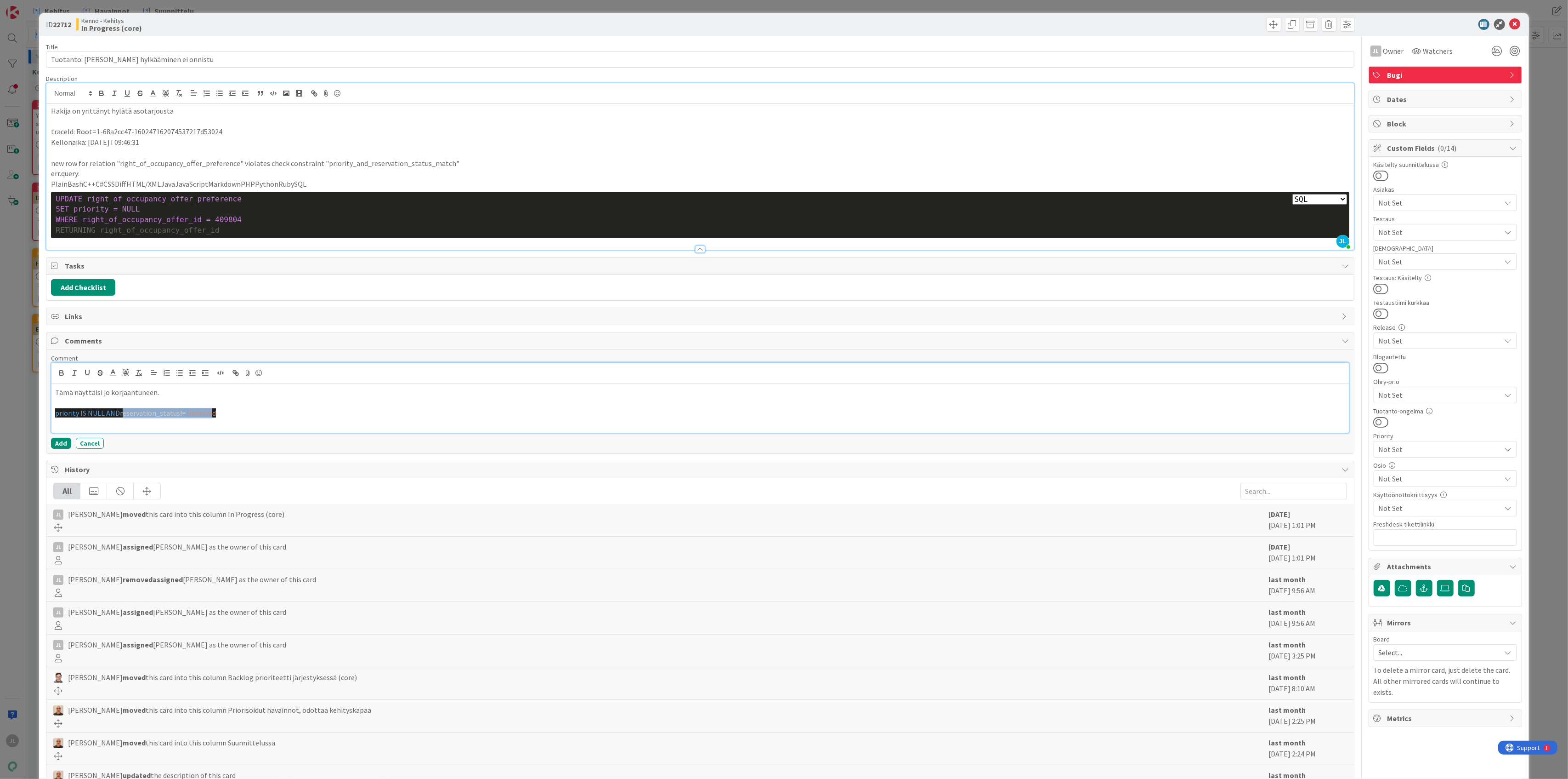
click at [120, 413] on p "priority IS NULL AND reservation_status != 'reserved" at bounding box center [700, 412] width 1290 height 10
copy p "reservation_status != 'reserve"
click at [280, 407] on p at bounding box center [700, 402] width 1290 height 10
click at [259, 406] on p at bounding box center [700, 402] width 1290 height 10
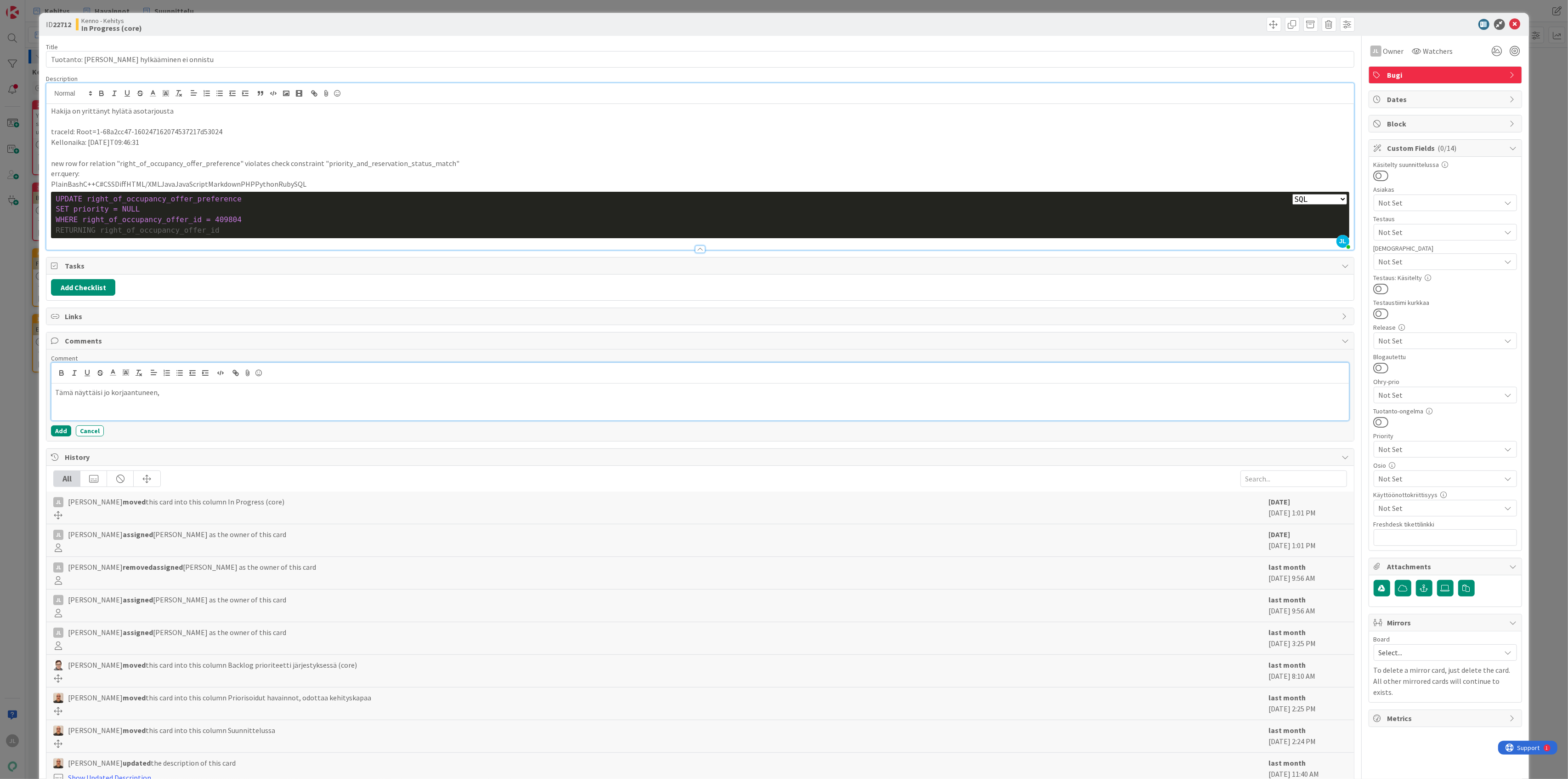
click at [93, 411] on div "Tämä näyttäisi jo korjaantuneen," at bounding box center [700, 401] width 1297 height 37
click at [192, 412] on div "Tämä näyttäisi jo korjaantuneen," at bounding box center [700, 401] width 1297 height 37
click at [59, 432] on button "Add" at bounding box center [61, 431] width 20 height 11
click at [1267, 23] on span at bounding box center [1274, 24] width 15 height 15
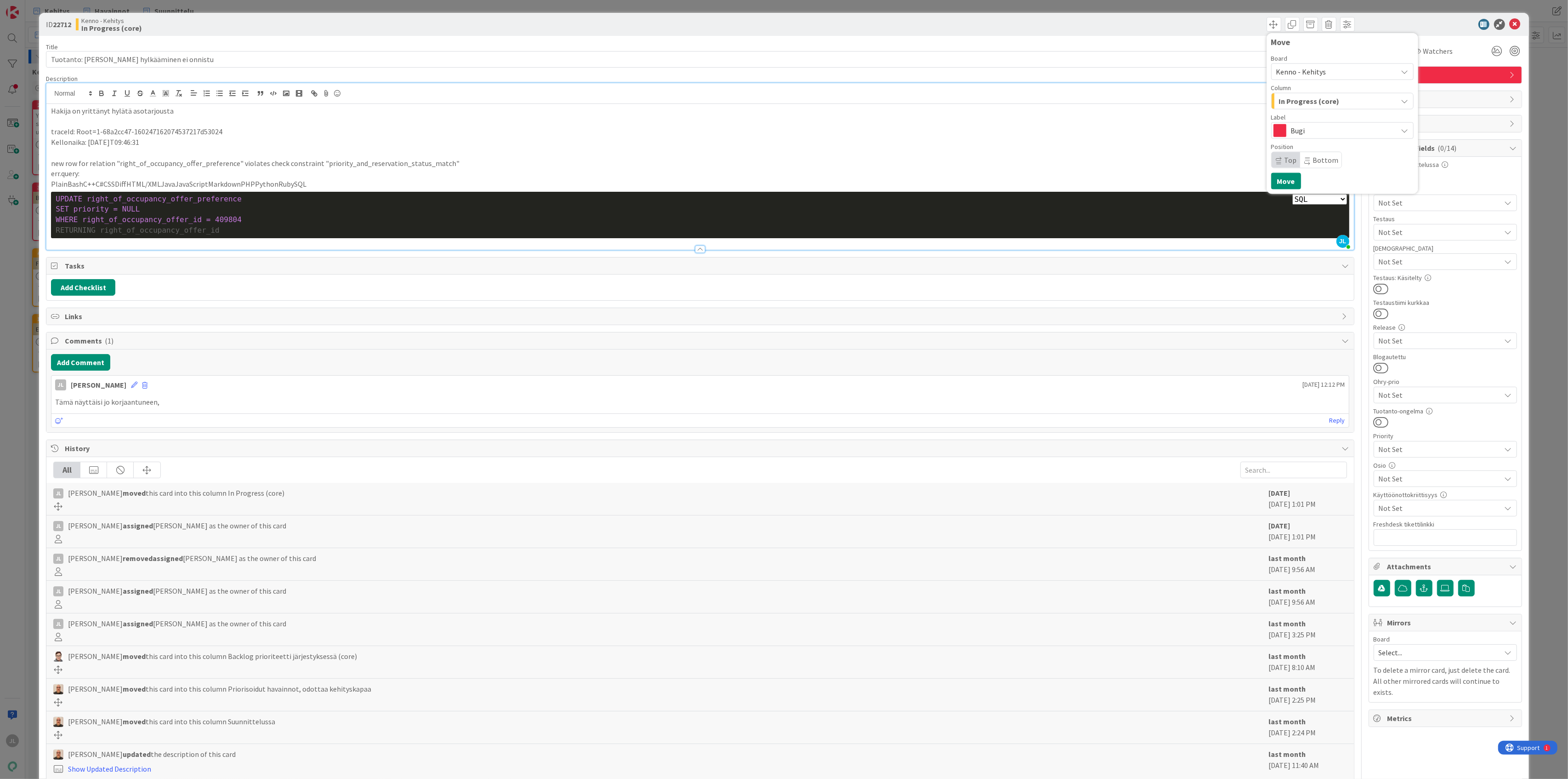
click at [1302, 102] on span "In Progress (core)" at bounding box center [1309, 101] width 61 height 12
click at [1156, 26] on div "Move Board Kenno - Kehitys Column In Progress (core) [PERSON_NAME] on paras Tek…" at bounding box center [1029, 24] width 652 height 15
click at [1303, 23] on span at bounding box center [1311, 24] width 15 height 15
click at [1321, 65] on button "Archive" at bounding box center [1326, 68] width 37 height 16
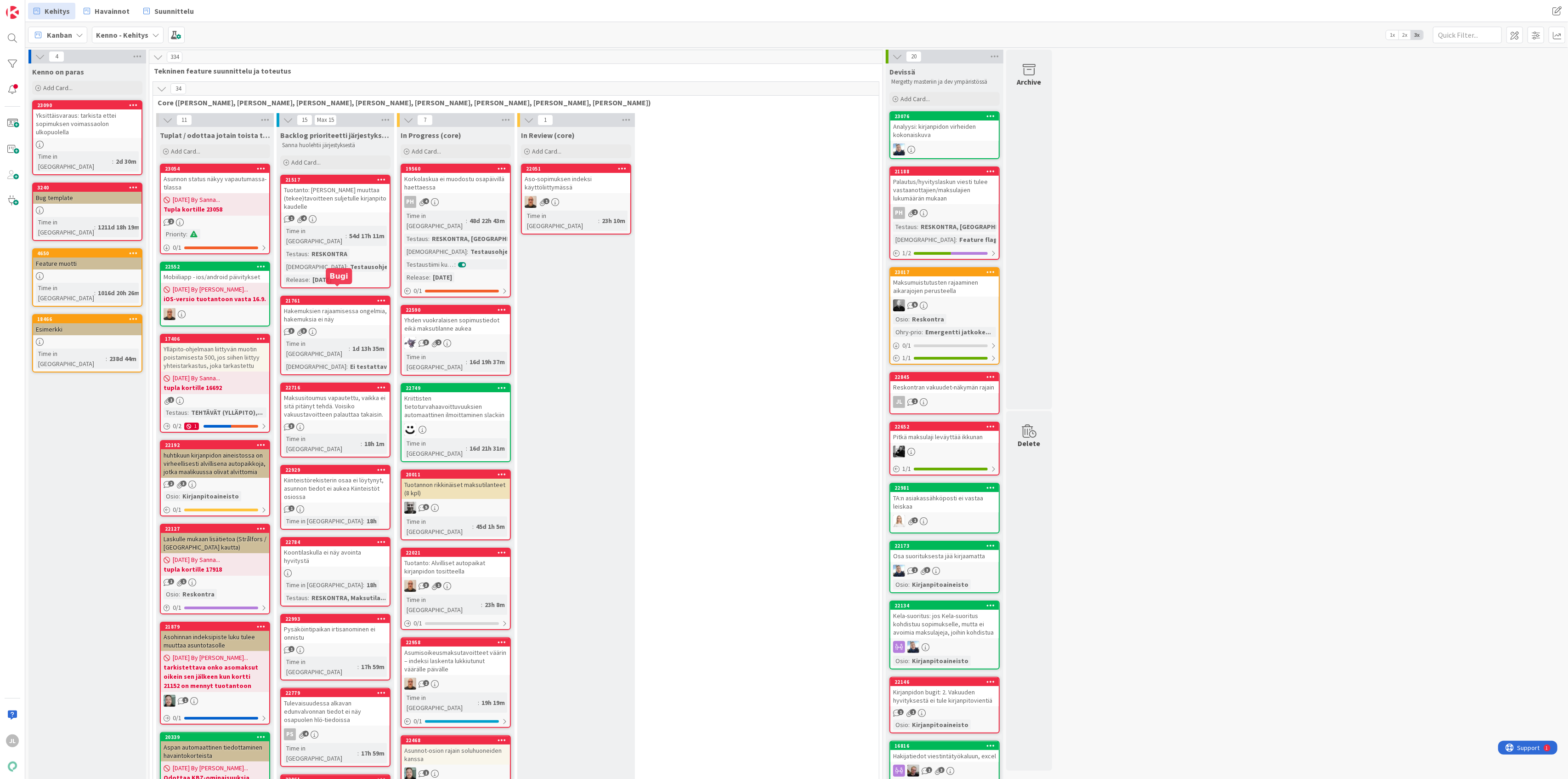
click at [346, 305] on div "Hakemuksien rajaamisessa ongelmia, hakemuksia ei näy" at bounding box center [335, 314] width 108 height 20
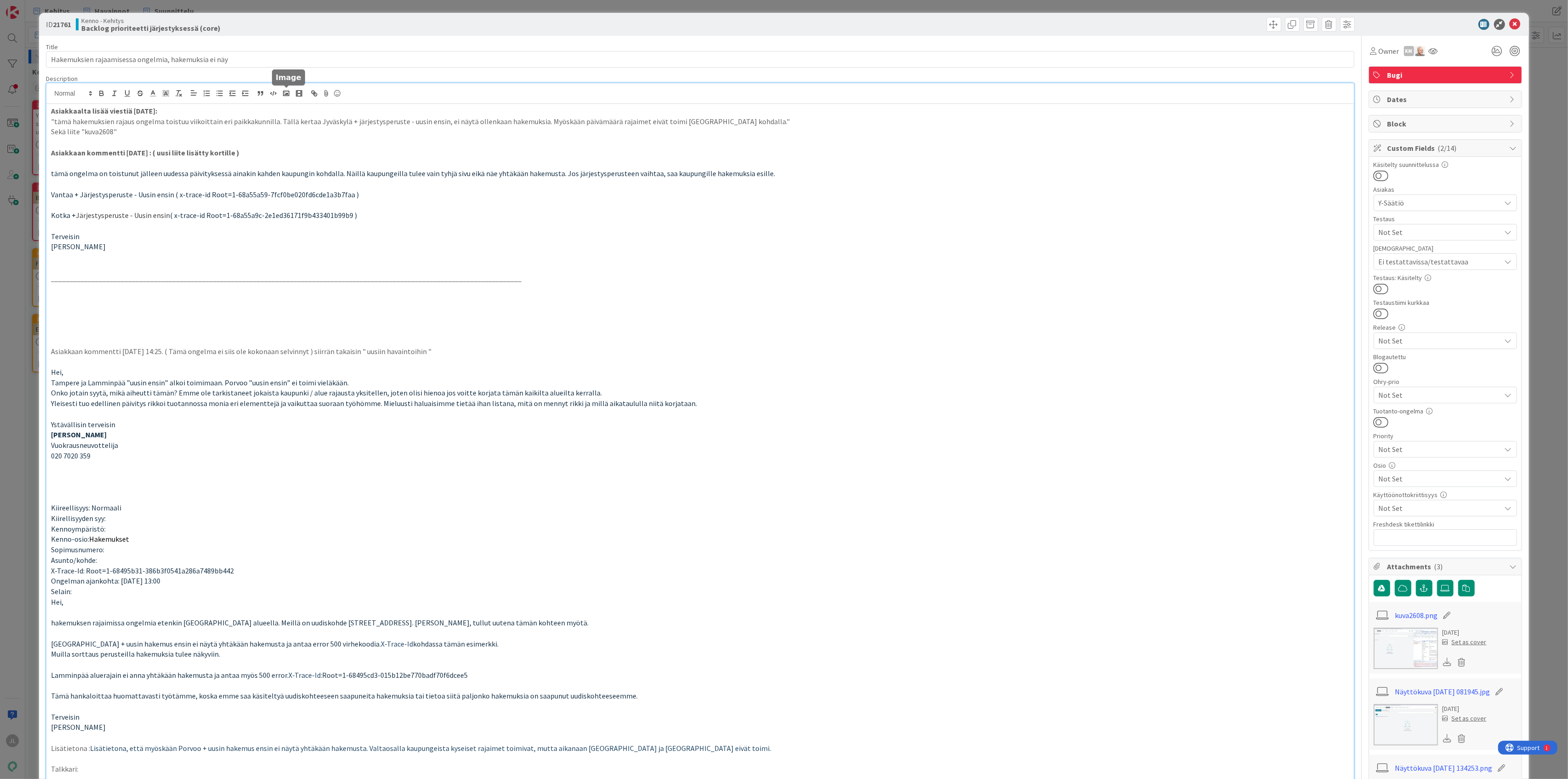
click at [283, 96] on div "Asiakkaalta lisää viestiä [DATE]: "tämä hakemuksien rajaus ongelma toistuu viik…" at bounding box center [699, 538] width 1307 height 909
click at [1510, 21] on icon at bounding box center [1515, 24] width 11 height 11
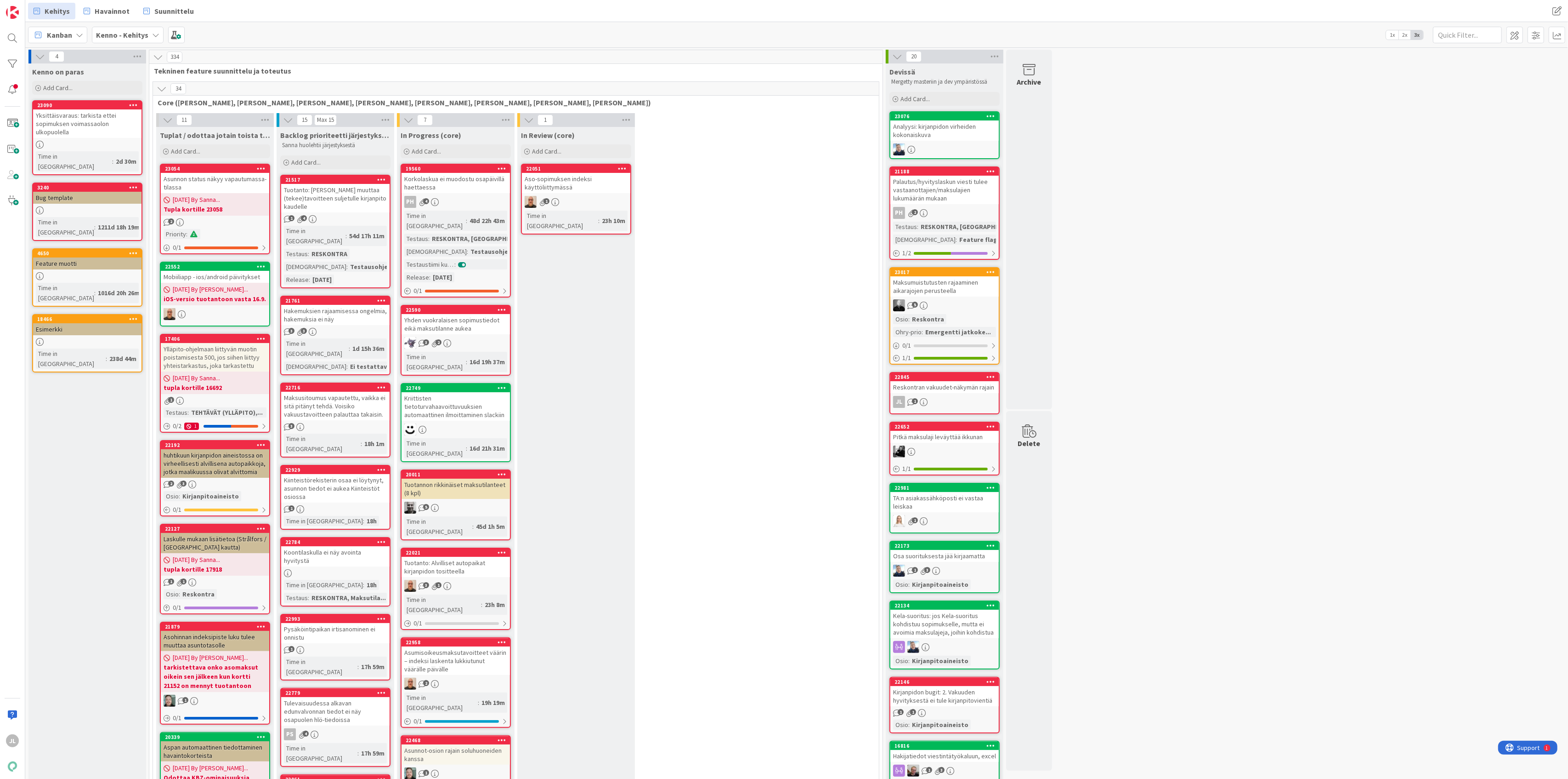
click at [330, 474] on div "Kiinteistörekisterin osaa ei löytynyt, asunnon tiedot ei aukea Kiinteistöt osio…" at bounding box center [335, 488] width 108 height 29
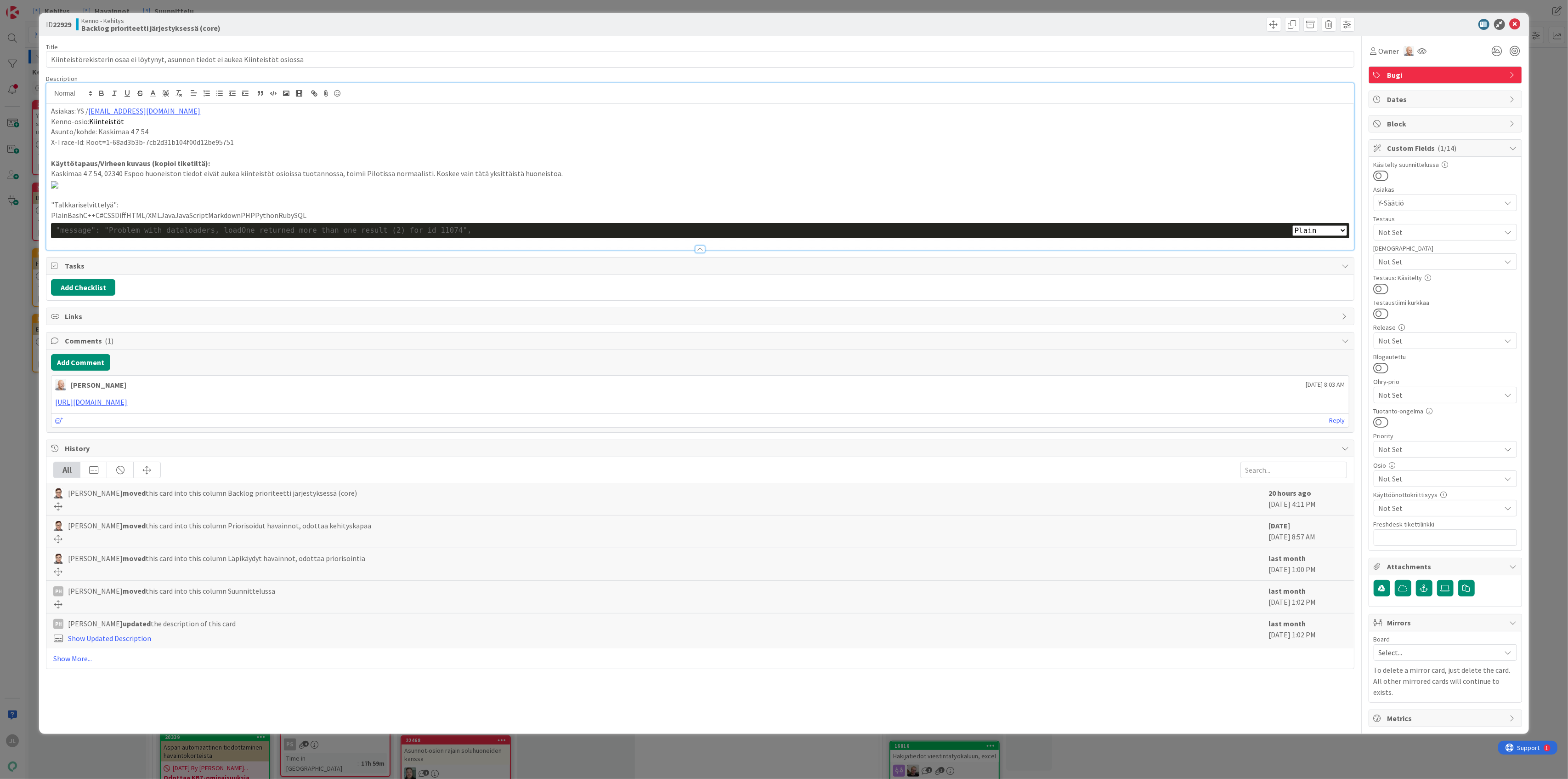
click at [267, 100] on div "Asiakas: YS / [EMAIL_ADDRESS][DOMAIN_NAME] Kenno-osio: Kiinteistöt Asunto/kohde…" at bounding box center [699, 166] width 1307 height 166
